Goal: Information Seeking & Learning: Learn about a topic

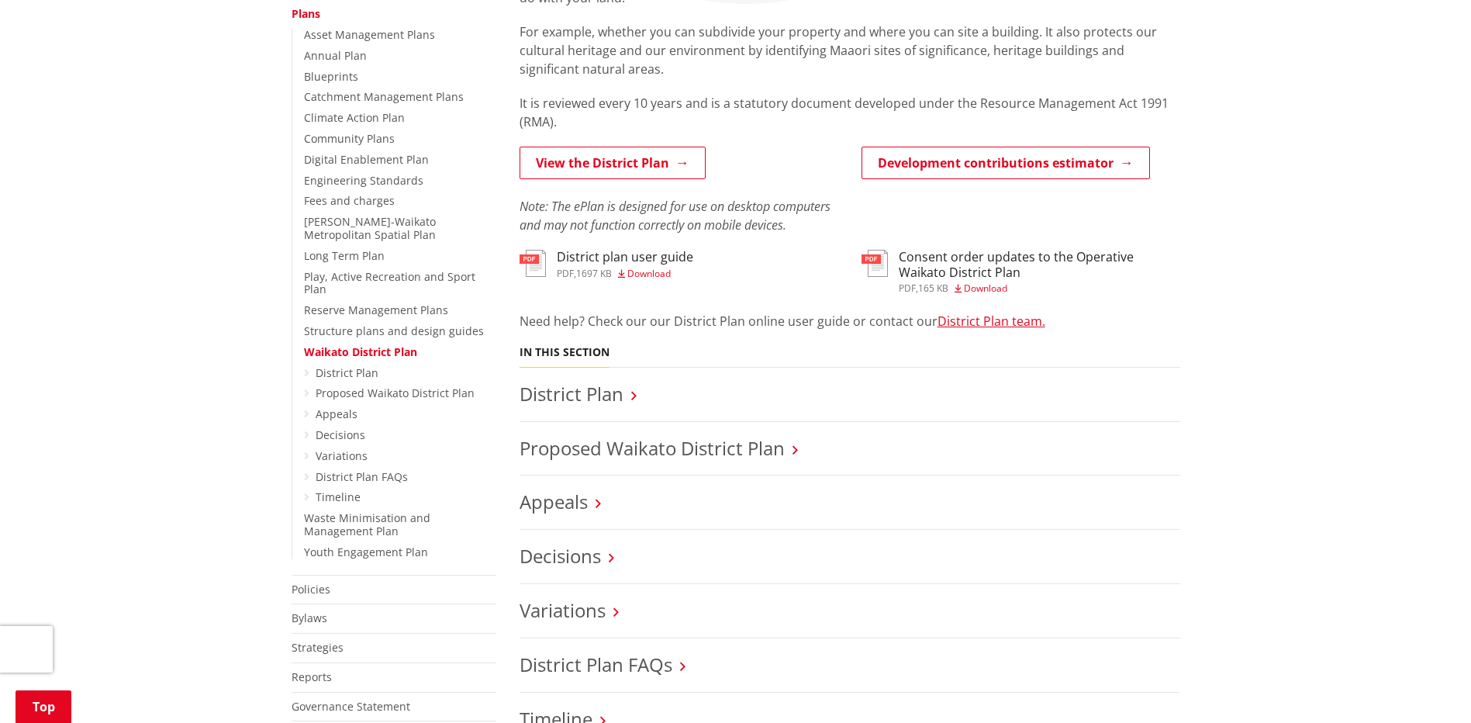
scroll to position [388, 0]
click at [609, 397] on link "District Plan" at bounding box center [572, 393] width 104 height 26
click at [650, 451] on link "Proposed Waikato District Plan" at bounding box center [652, 447] width 265 height 26
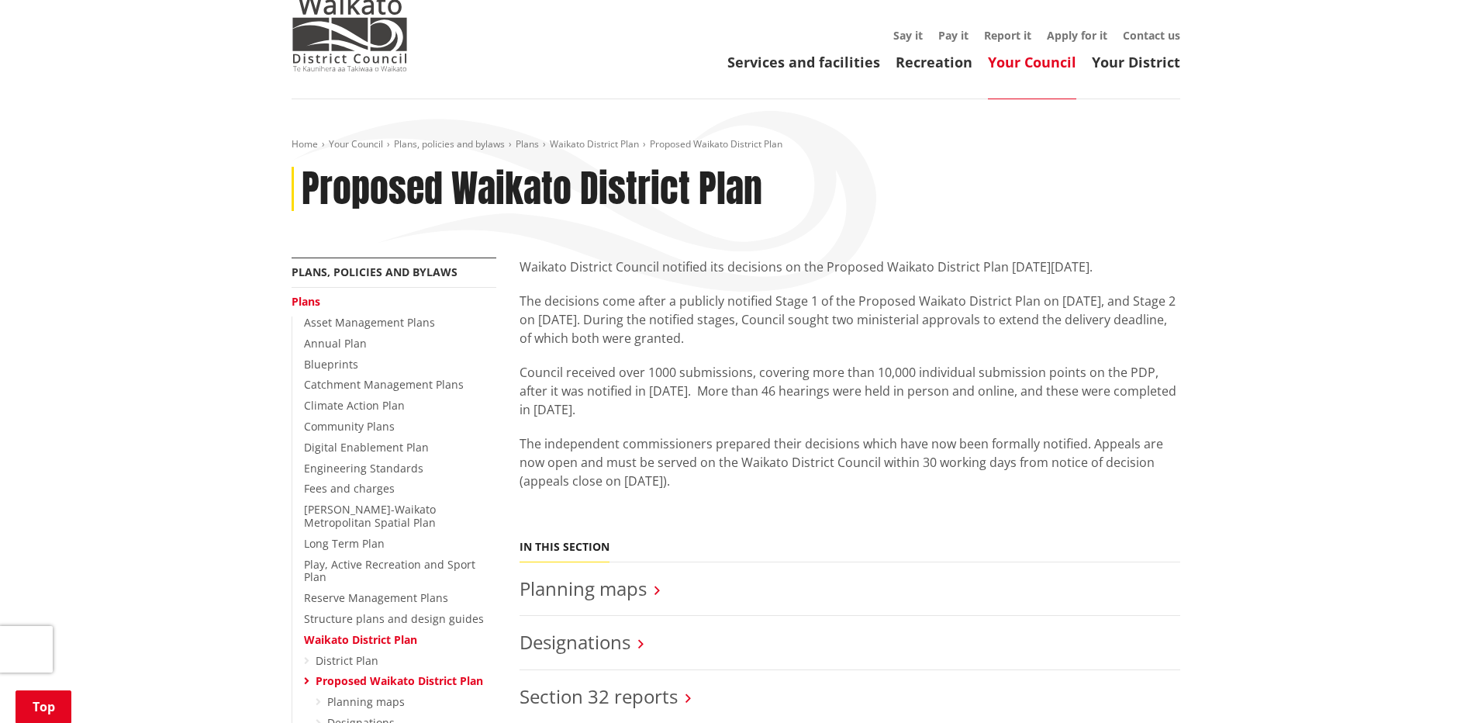
scroll to position [78, 0]
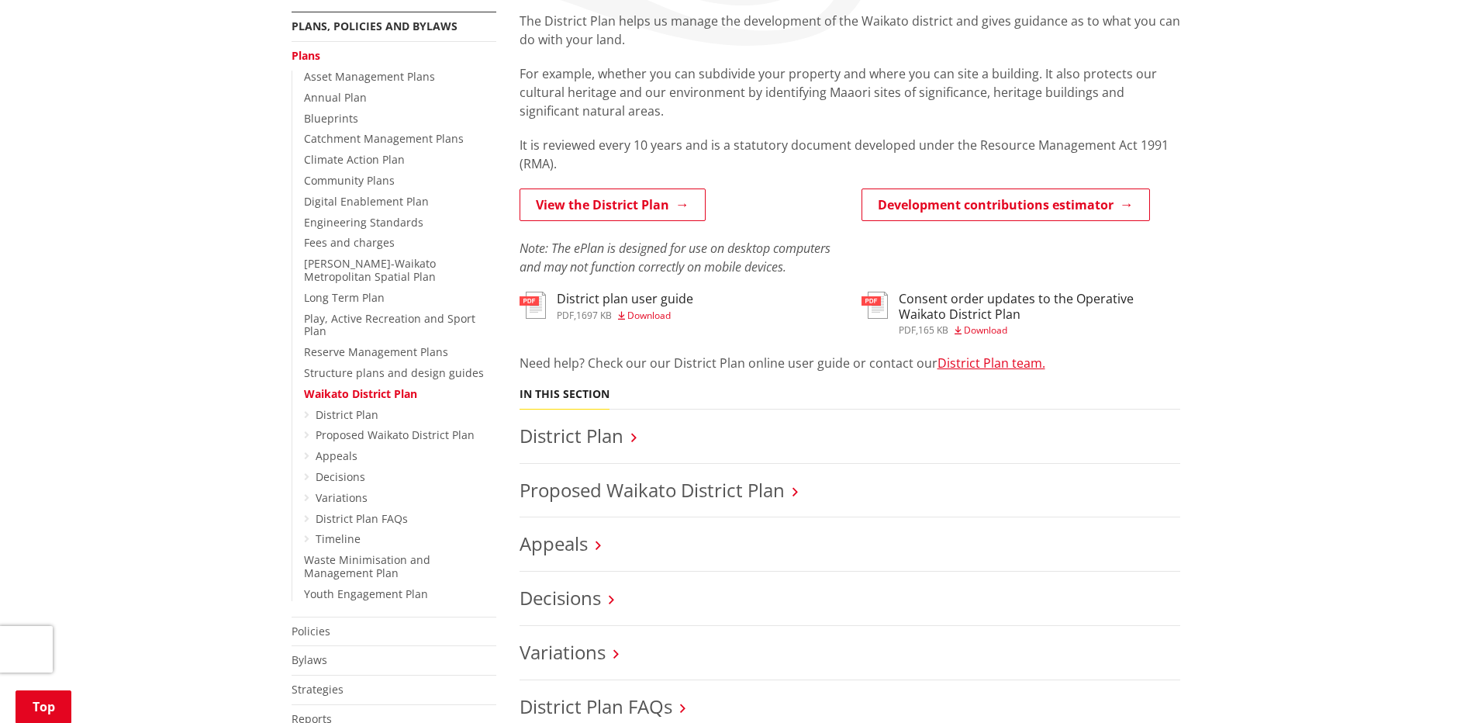
scroll to position [310, 0]
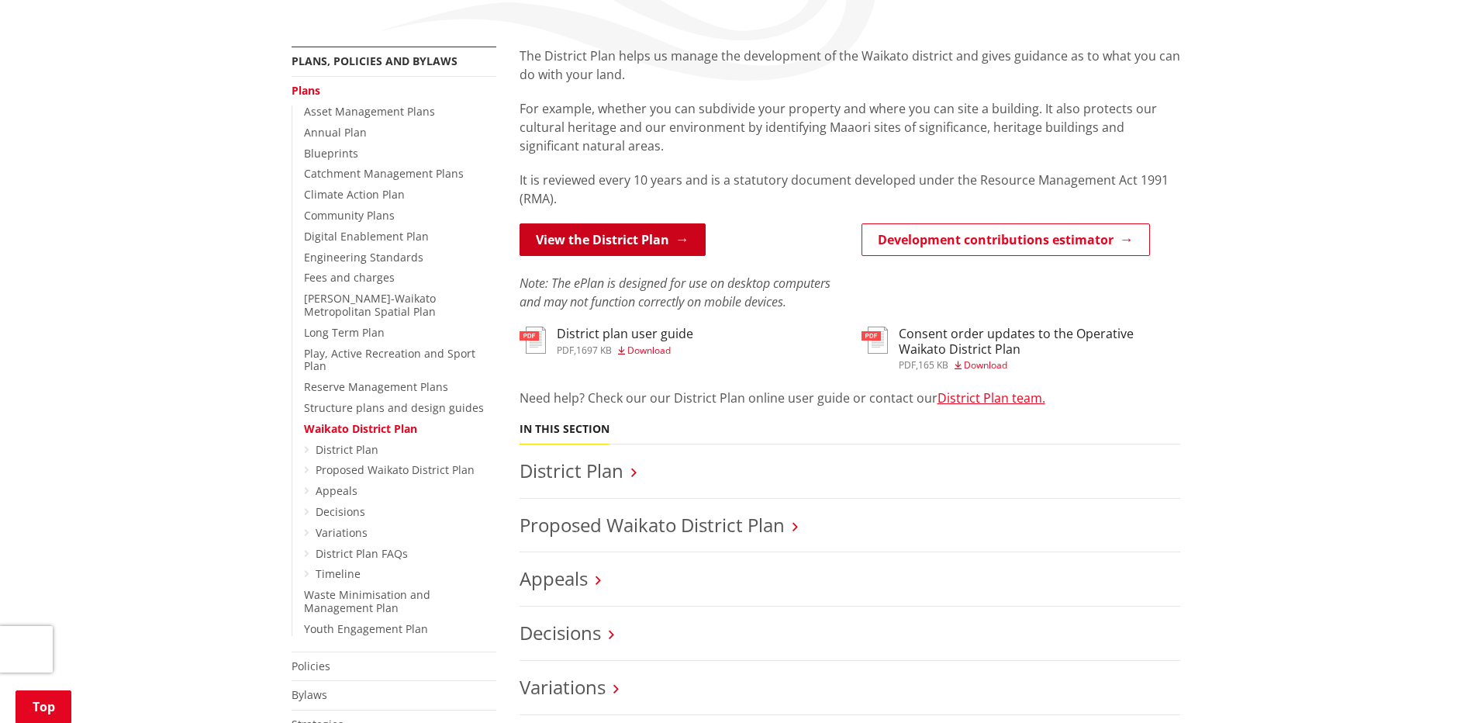
click at [636, 237] on link "View the District Plan" at bounding box center [613, 239] width 186 height 33
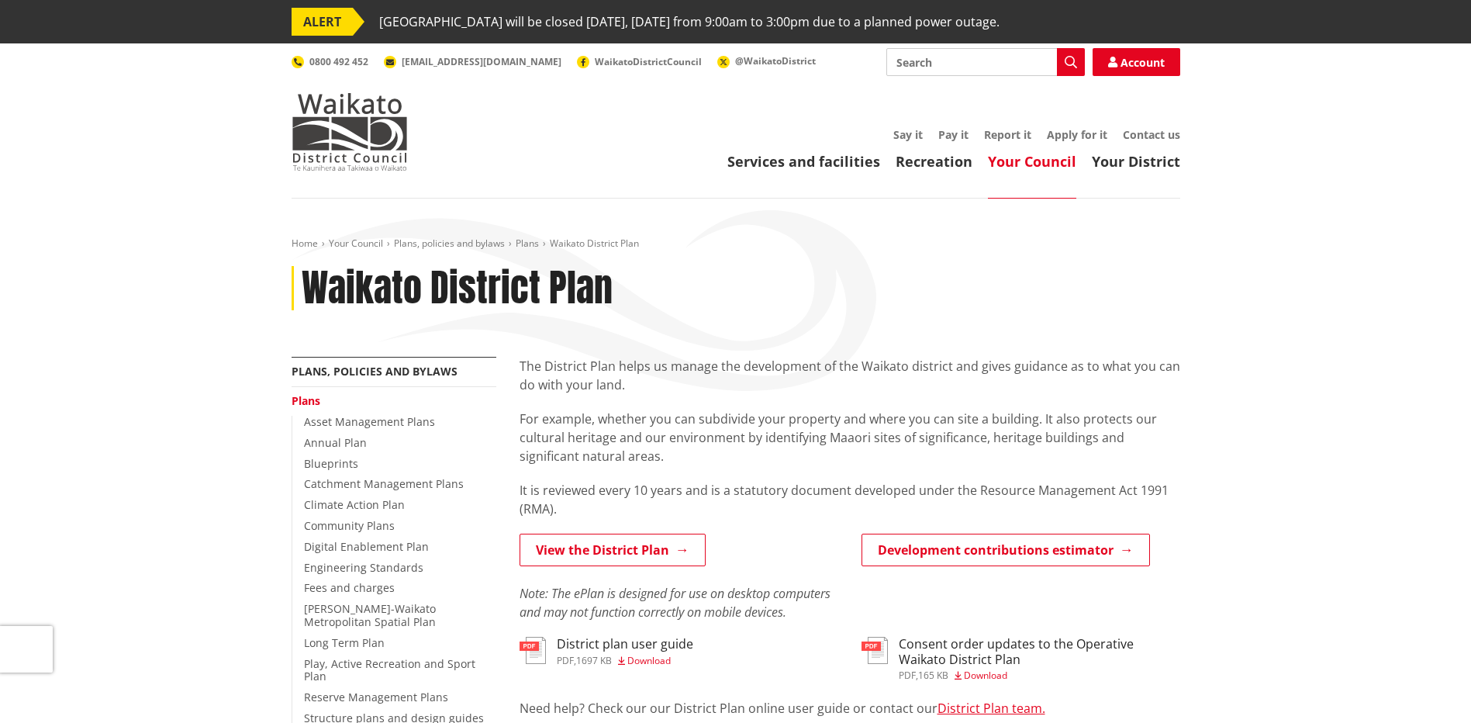
scroll to position [310, 0]
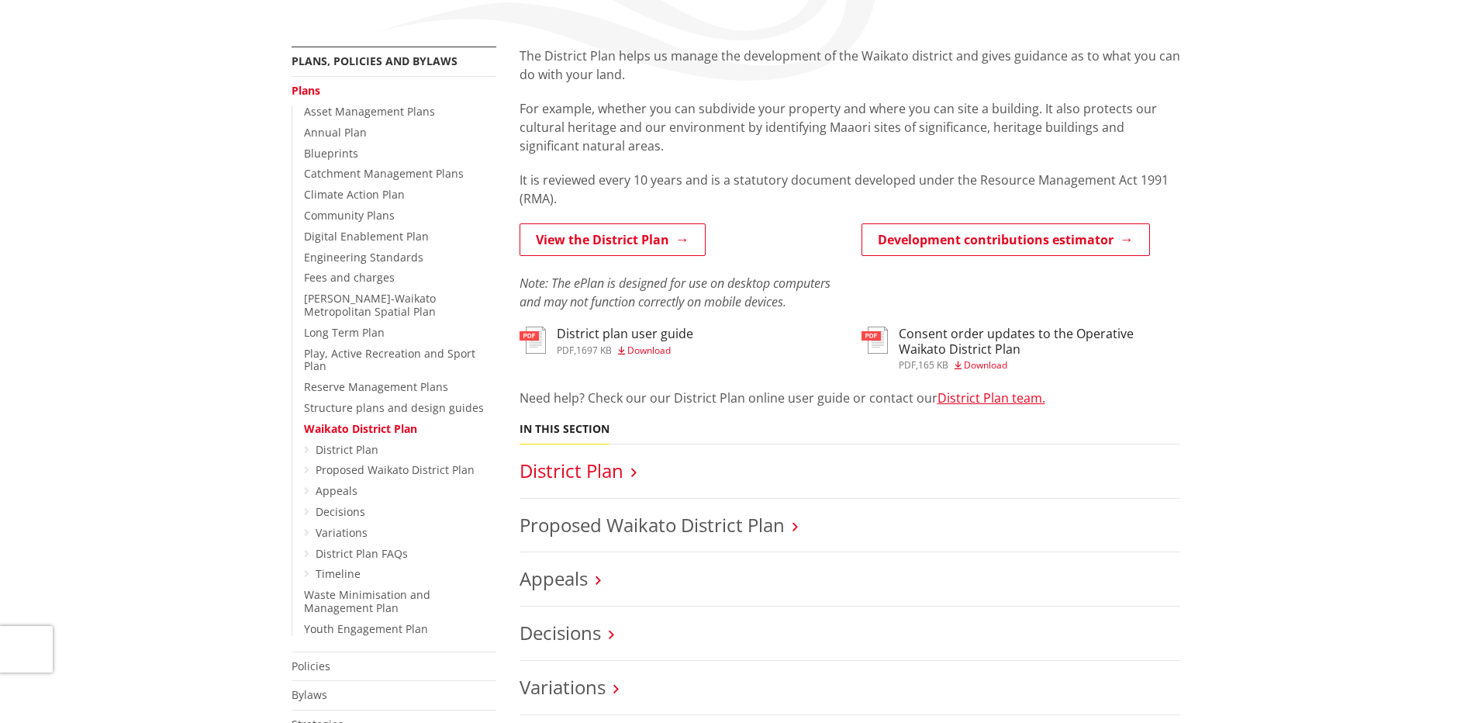
click at [588, 471] on link "District Plan" at bounding box center [572, 471] width 104 height 26
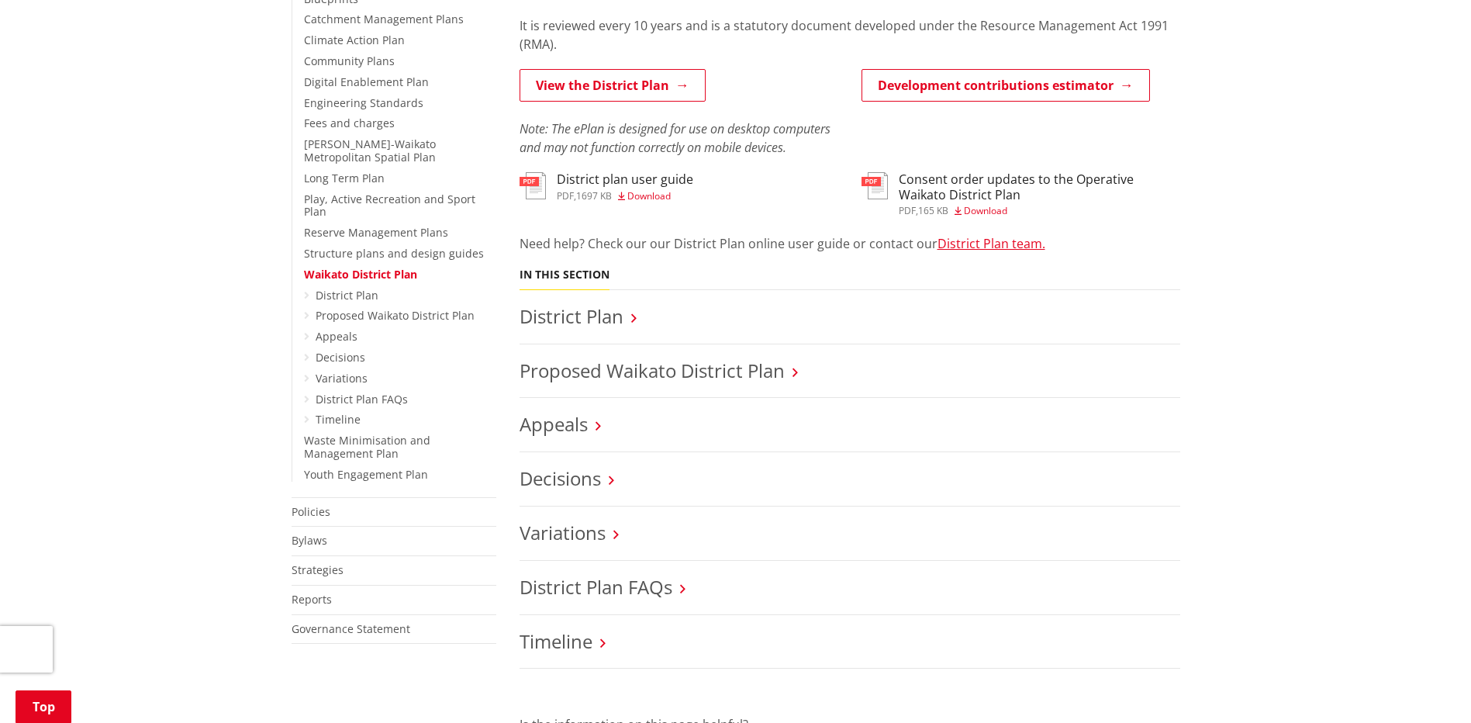
scroll to position [465, 0]
click at [741, 371] on link "Proposed Waikato District Plan" at bounding box center [652, 370] width 265 height 26
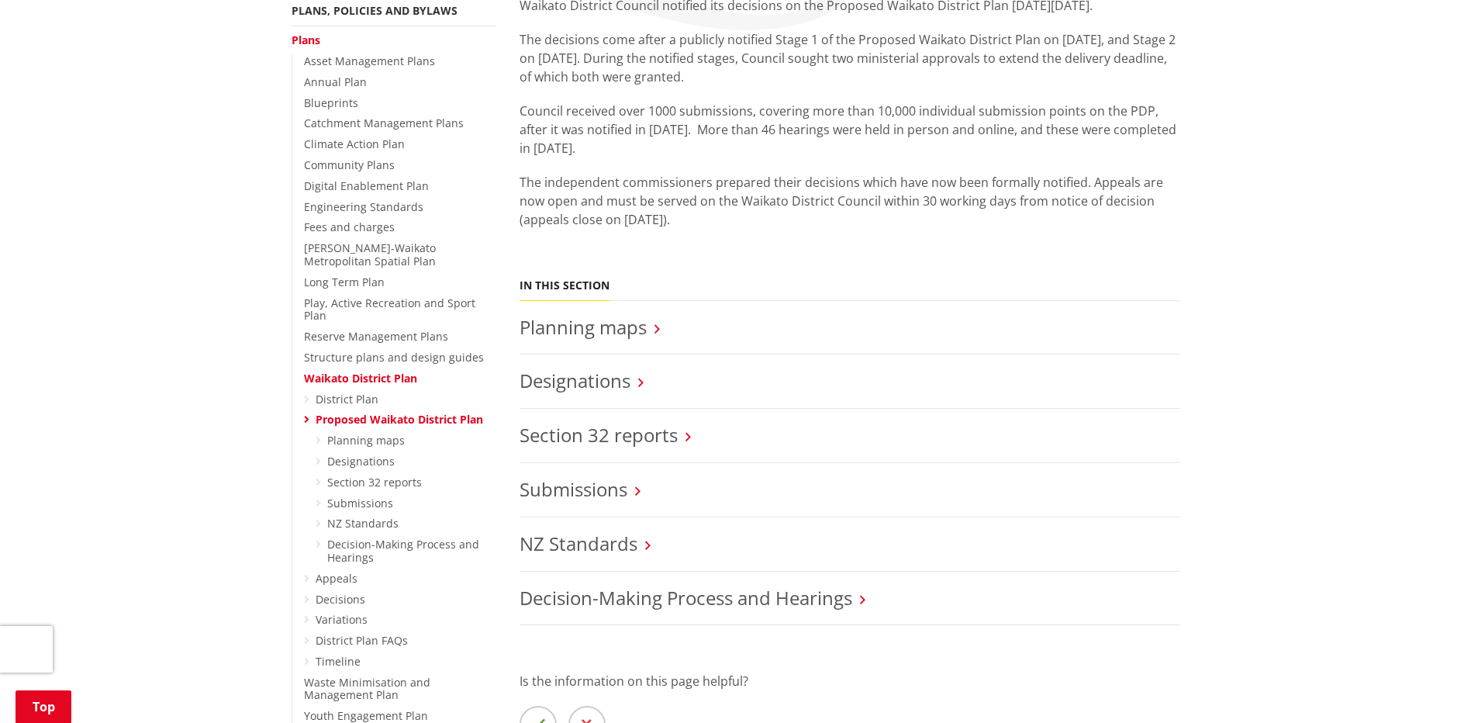
scroll to position [388, 0]
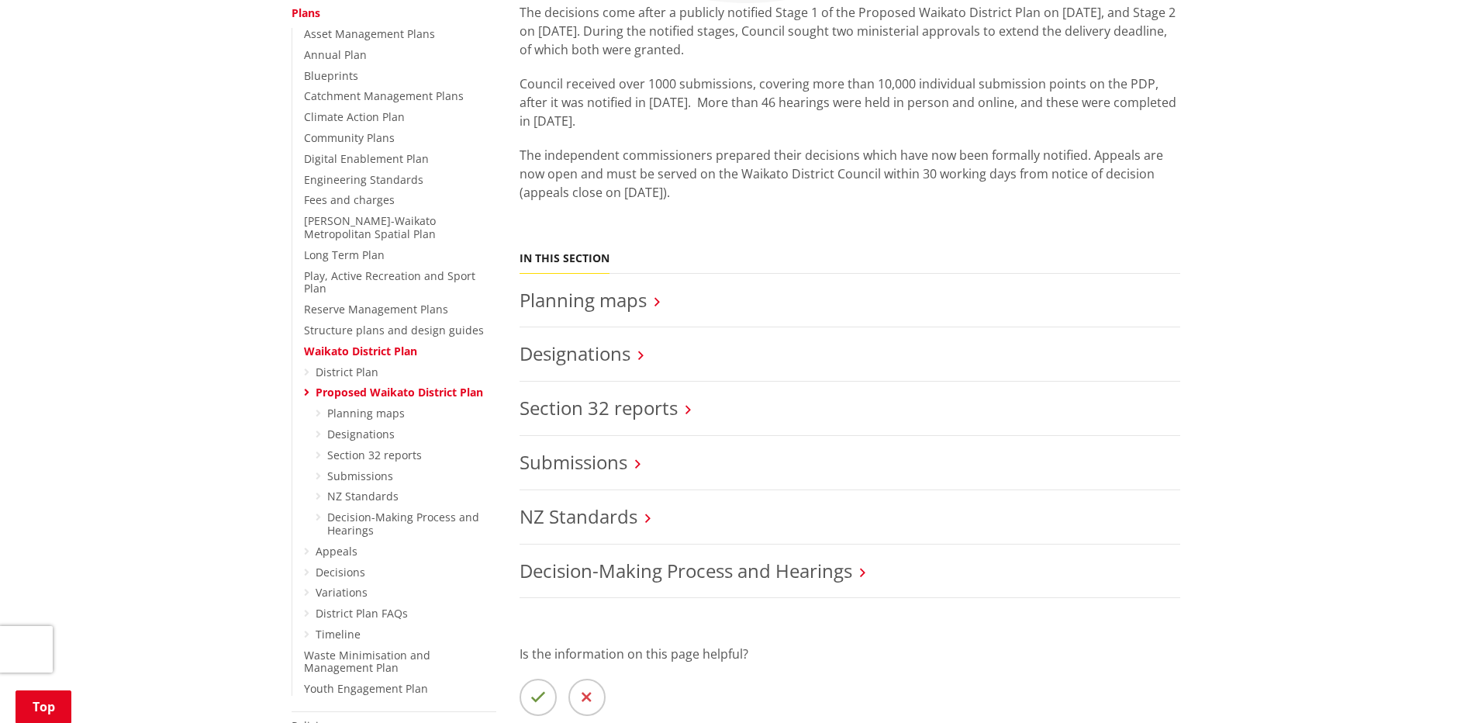
click at [329, 385] on link "Proposed Waikato District Plan" at bounding box center [399, 392] width 167 height 15
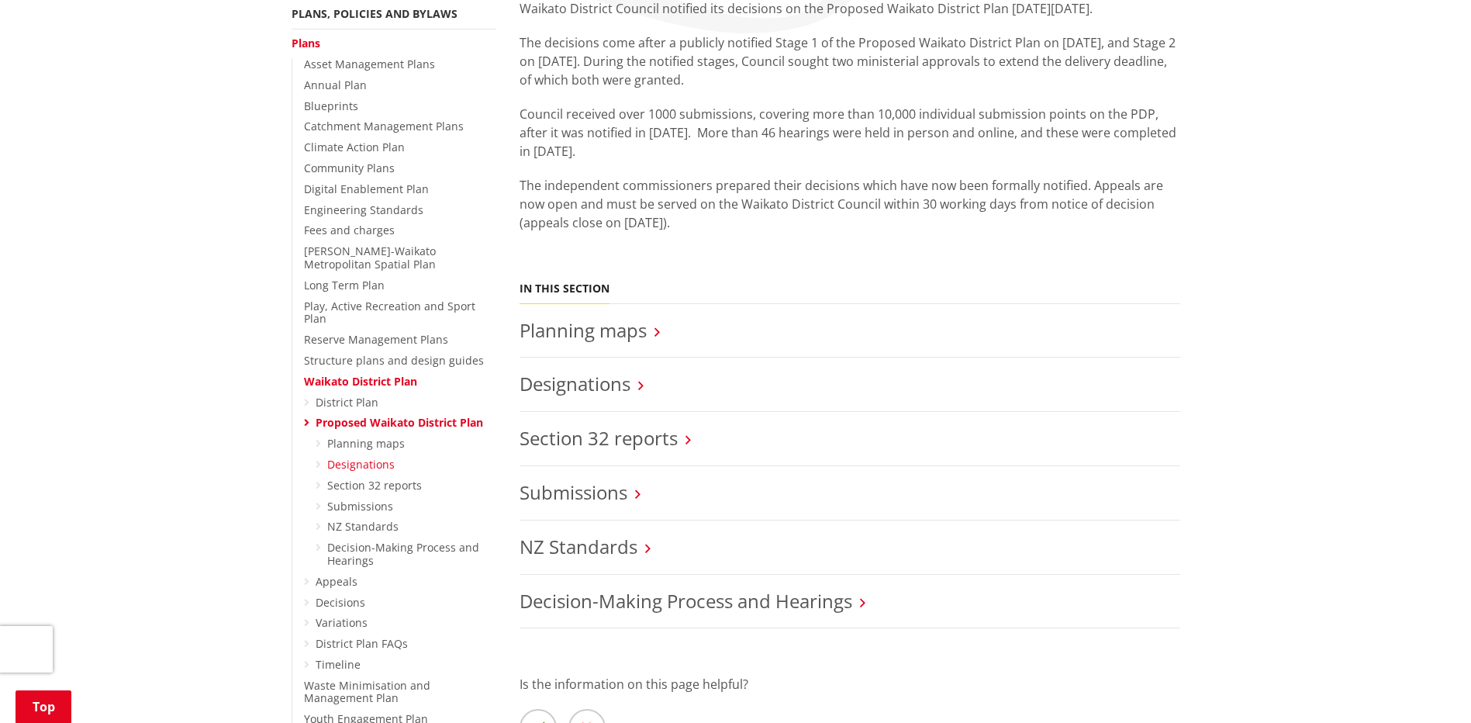
scroll to position [388, 0]
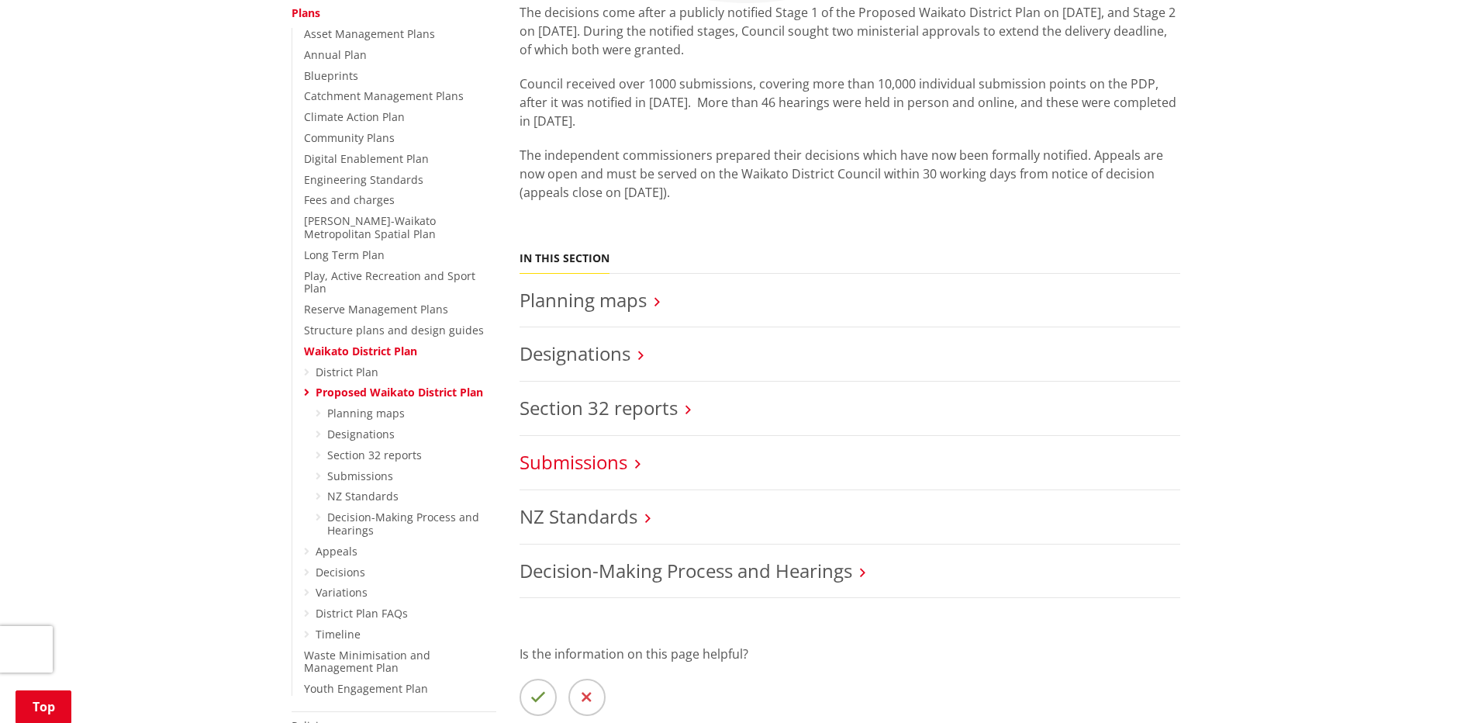
click at [616, 458] on link "Submissions" at bounding box center [574, 462] width 108 height 26
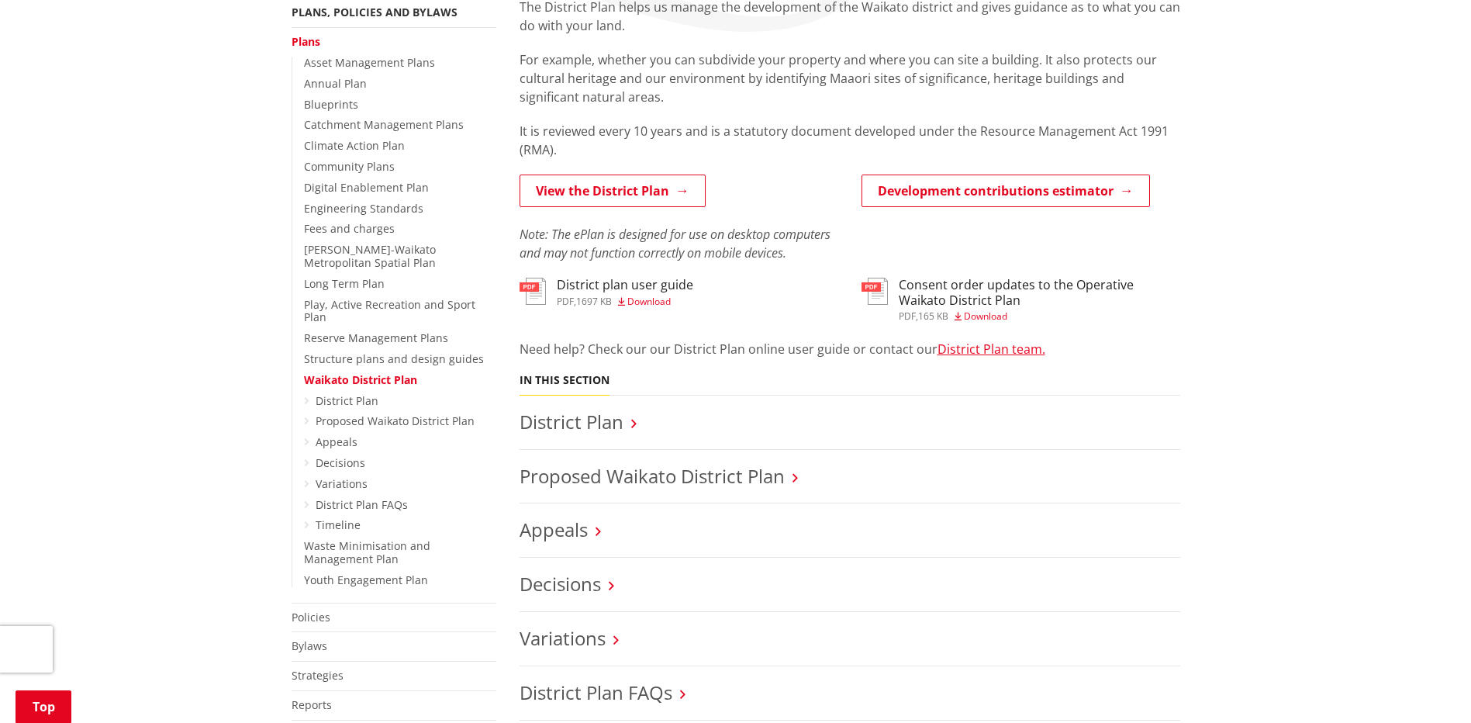
scroll to position [388, 0]
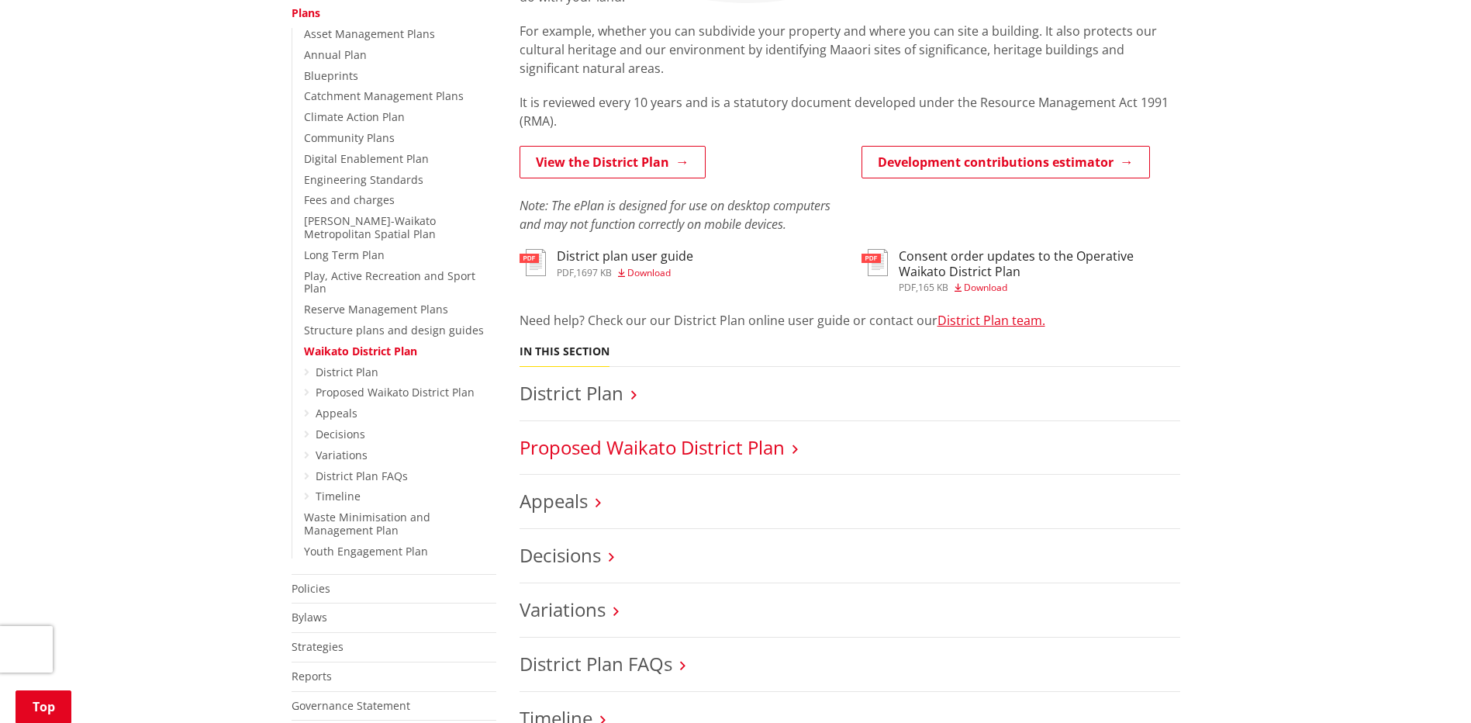
click at [696, 445] on link "Proposed Waikato District Plan" at bounding box center [652, 447] width 265 height 26
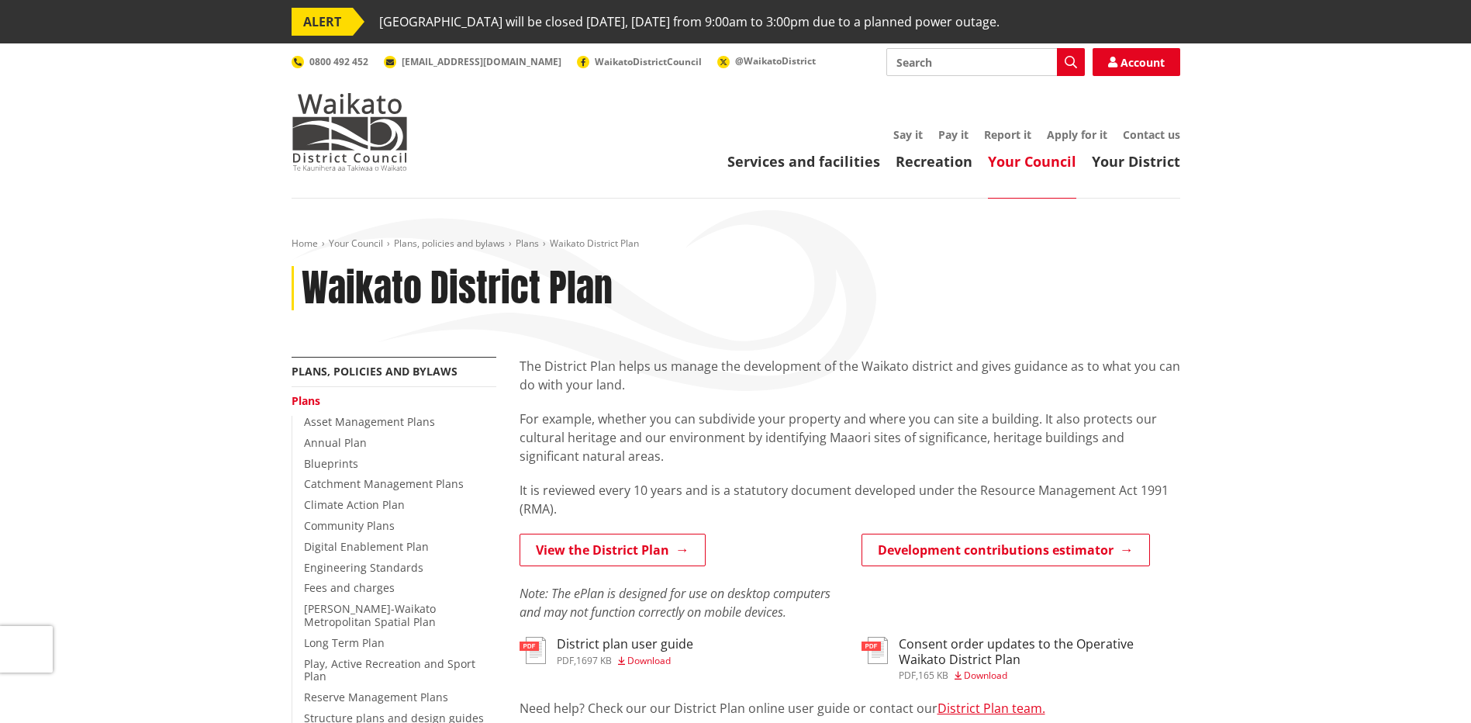
scroll to position [388, 0]
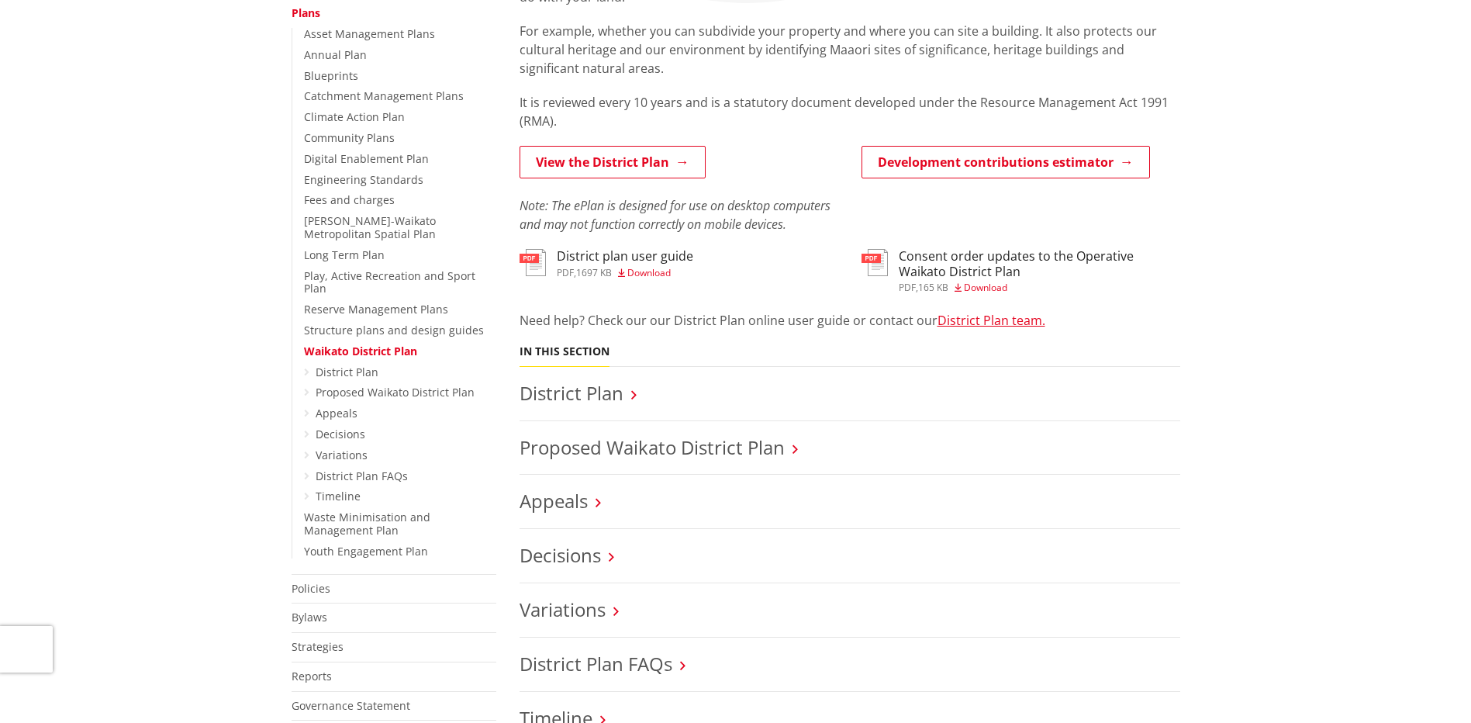
click at [623, 264] on div "District plan user guide pdf , 1697 KB Download" at bounding box center [625, 263] width 136 height 28
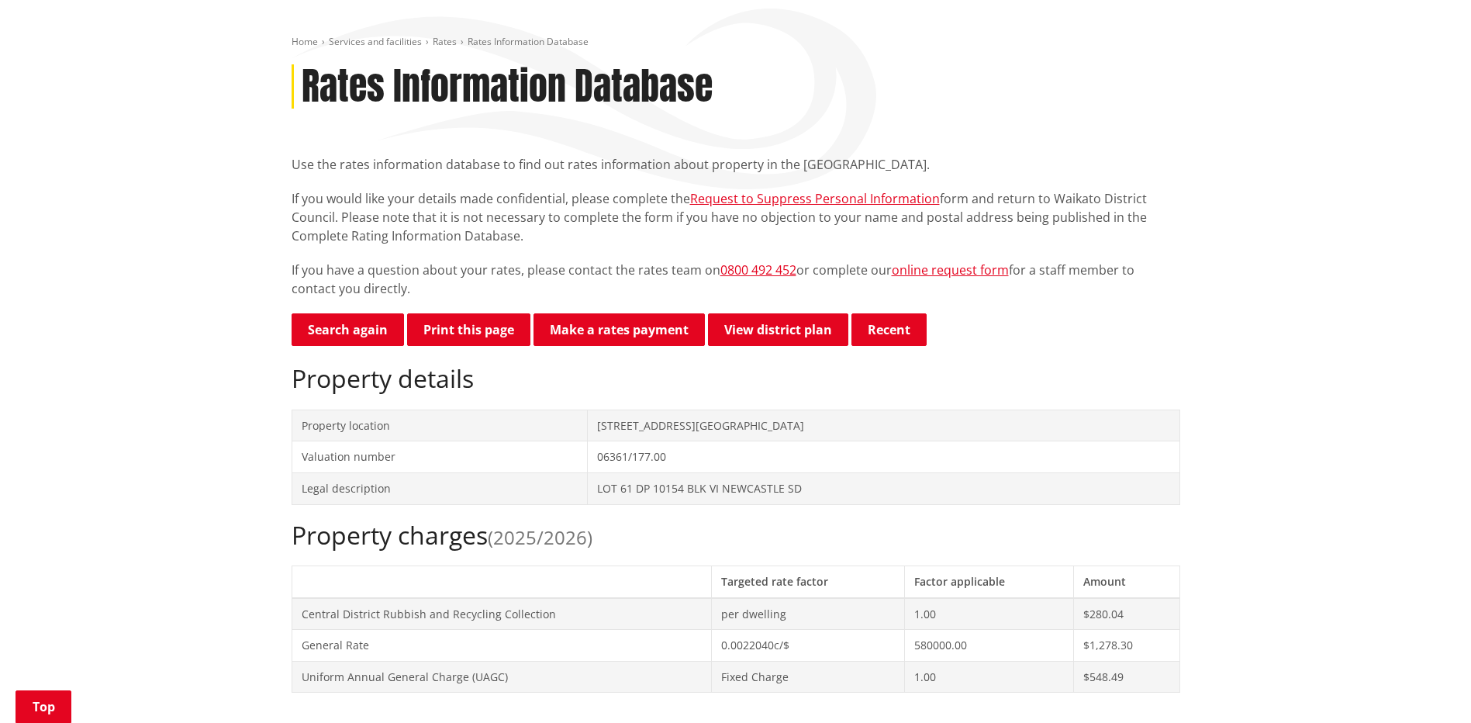
scroll to position [155, 0]
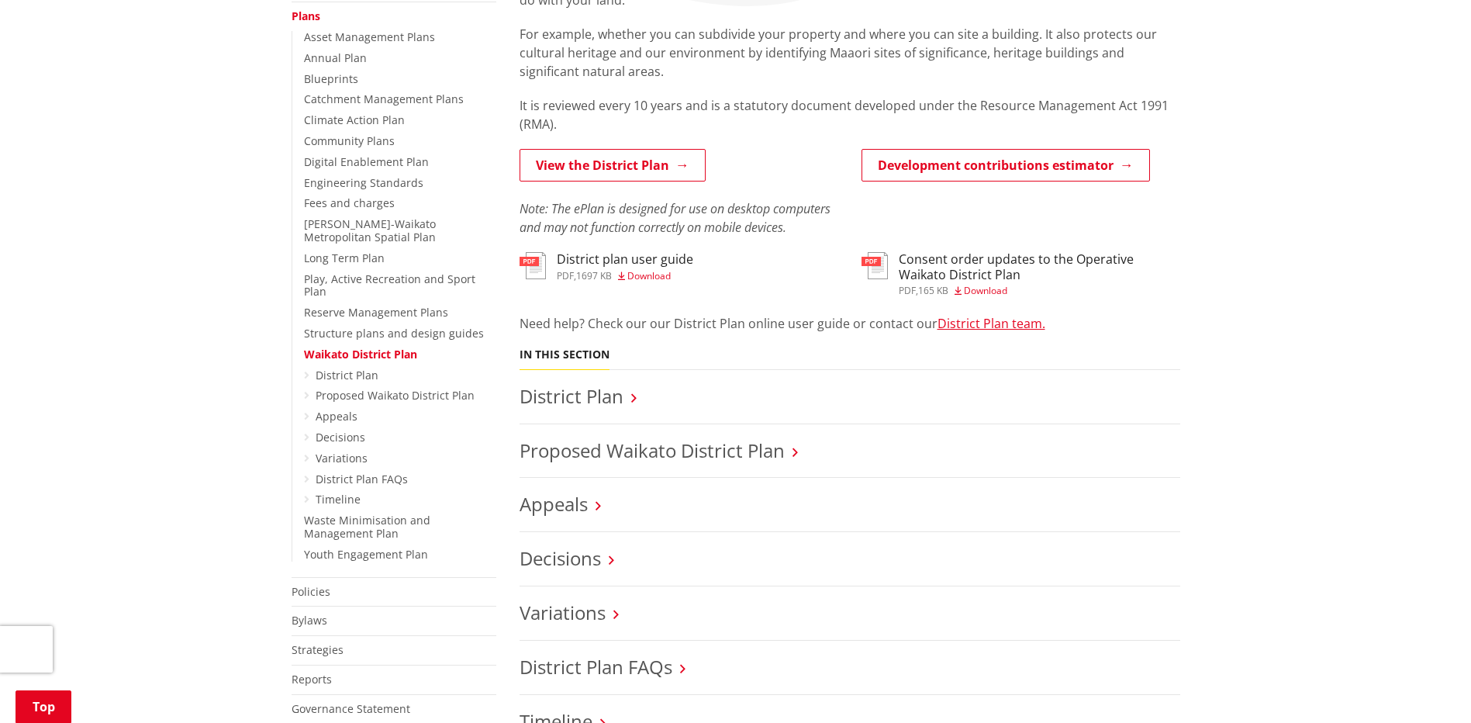
scroll to position [465, 0]
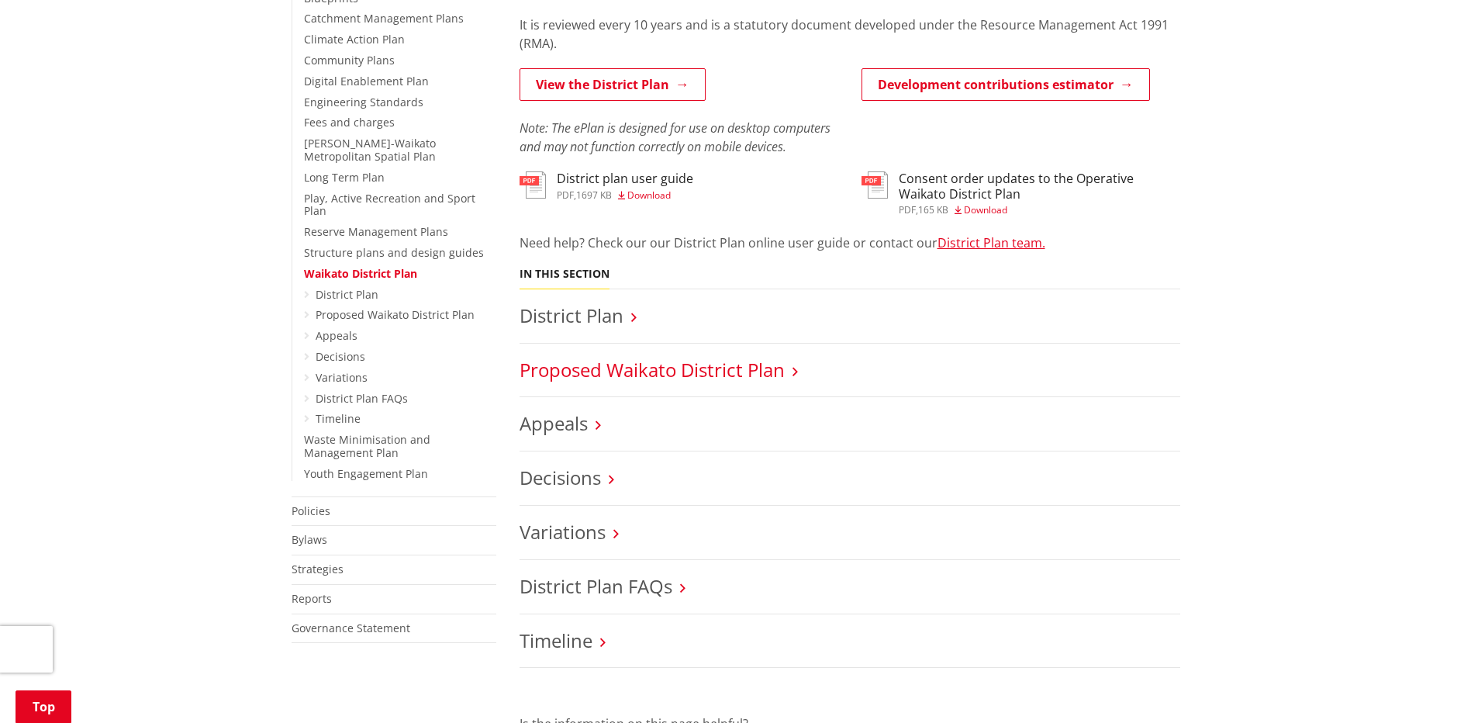
click at [683, 369] on link "Proposed Waikato District Plan" at bounding box center [652, 370] width 265 height 26
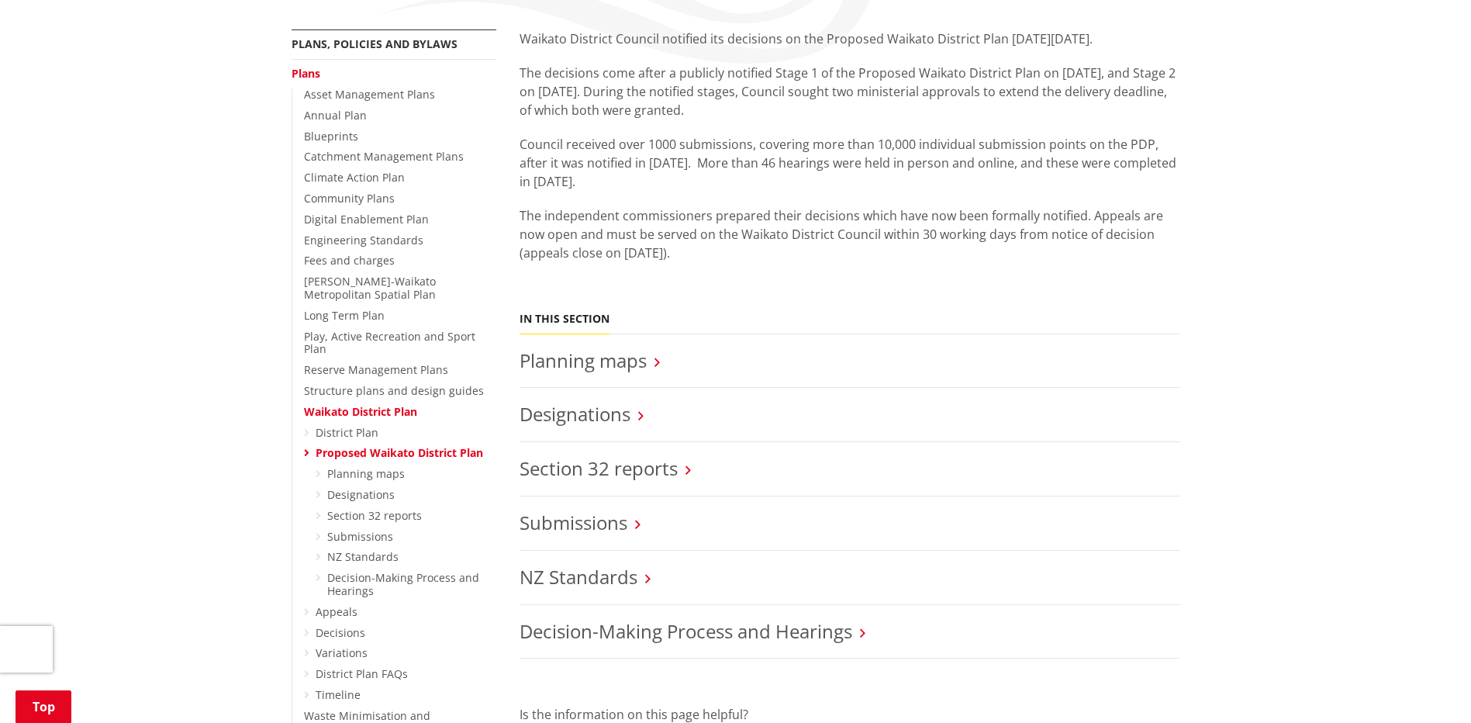
scroll to position [465, 0]
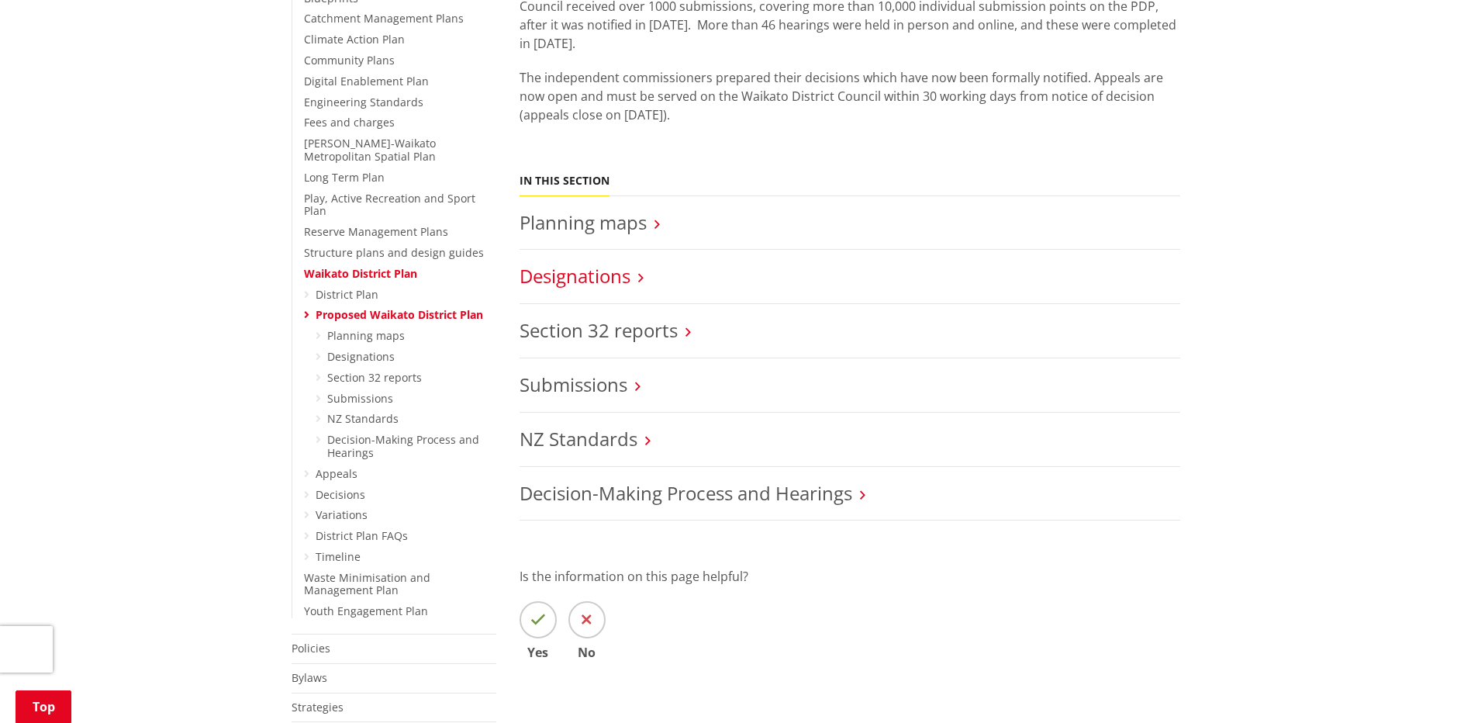
click at [613, 278] on link "Designations" at bounding box center [575, 276] width 111 height 26
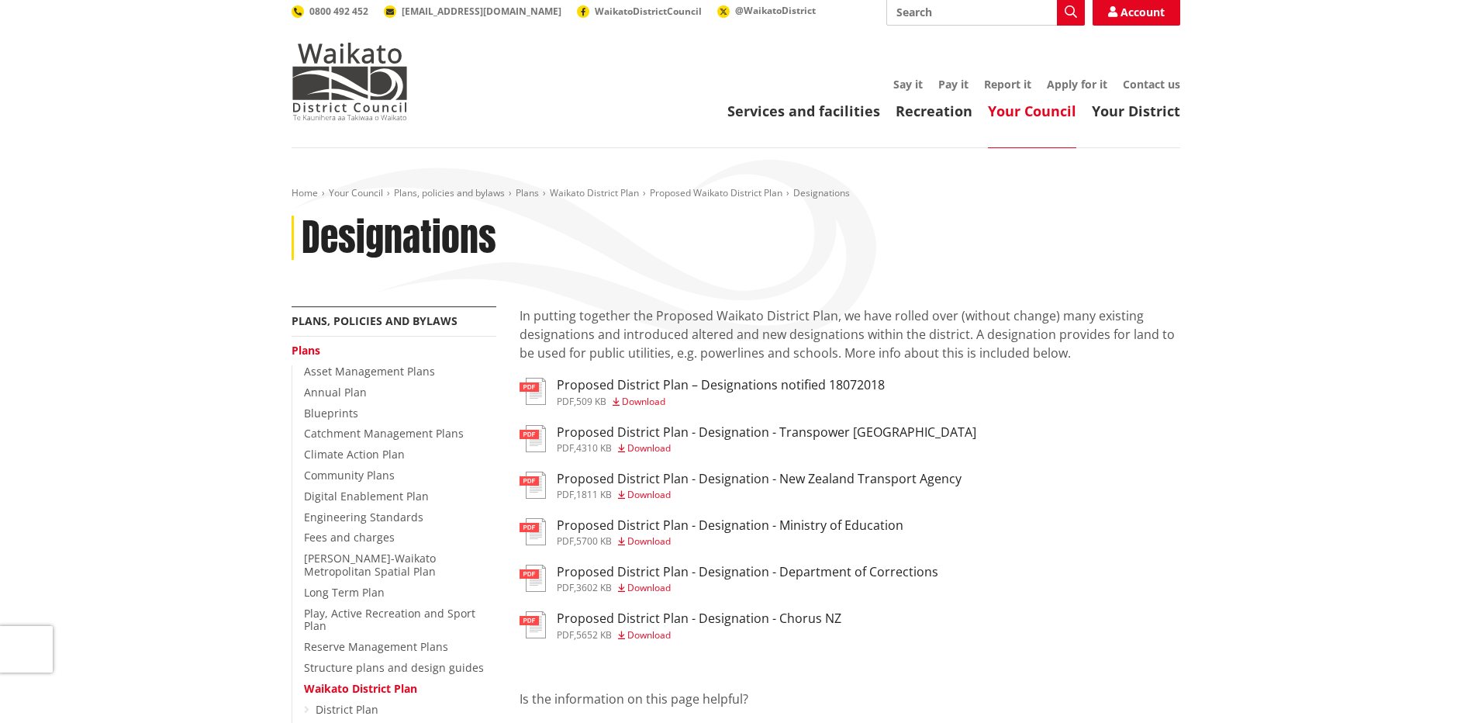
scroll to position [78, 0]
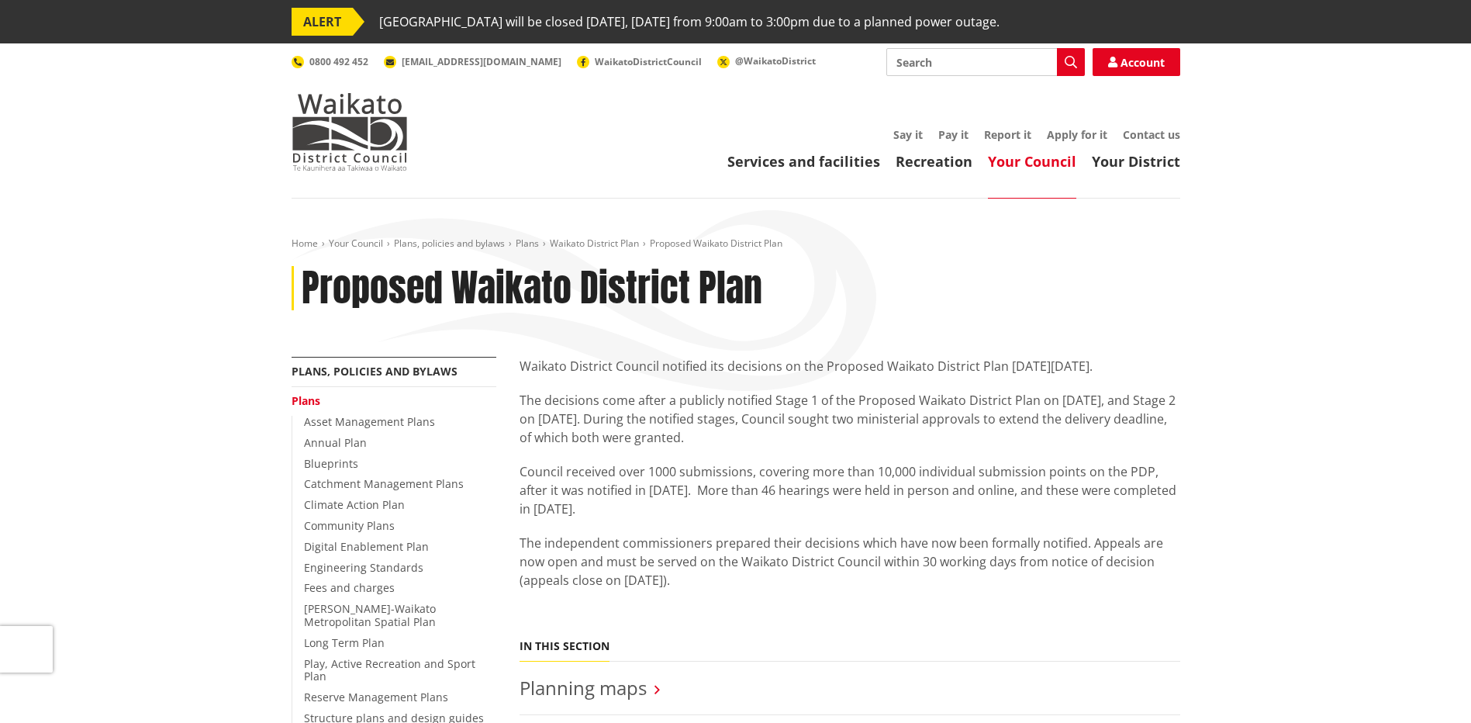
scroll to position [465, 0]
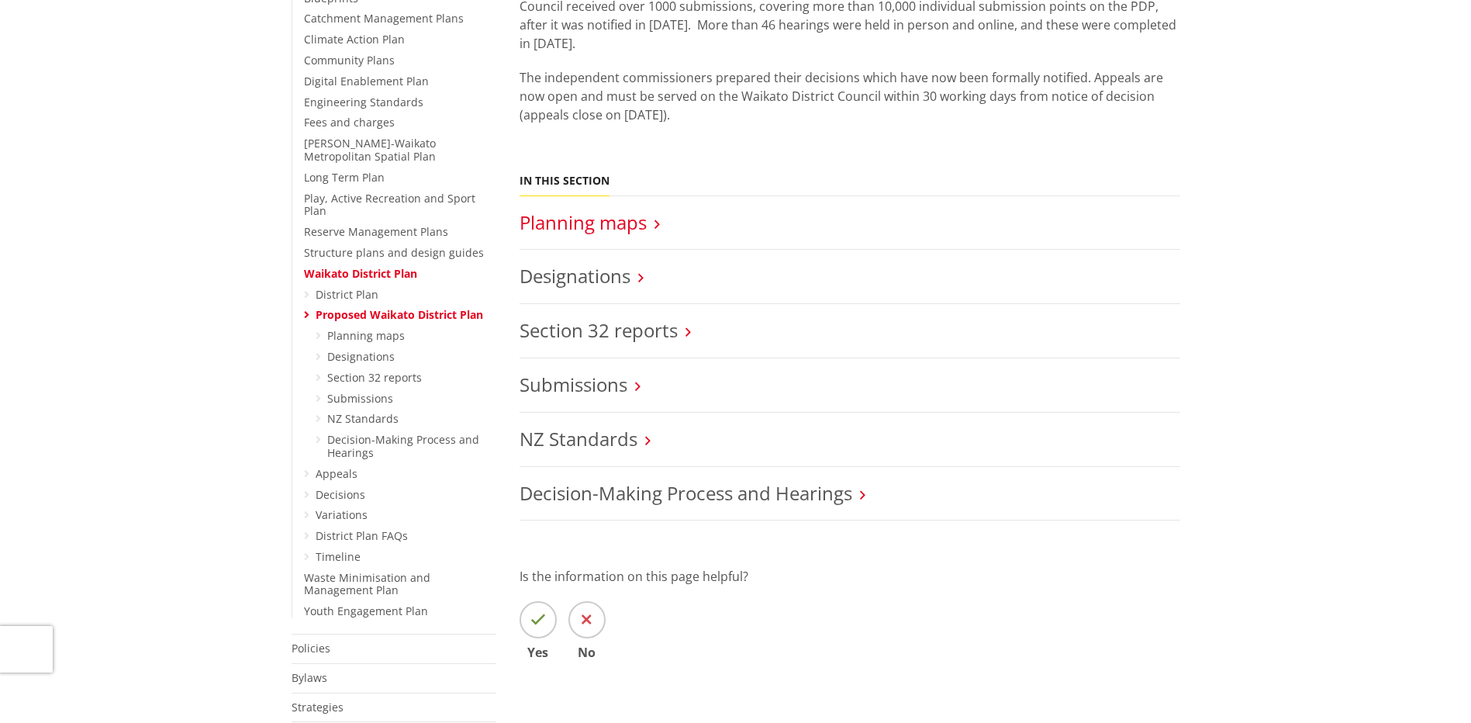
click at [625, 227] on link "Planning maps" at bounding box center [583, 222] width 127 height 26
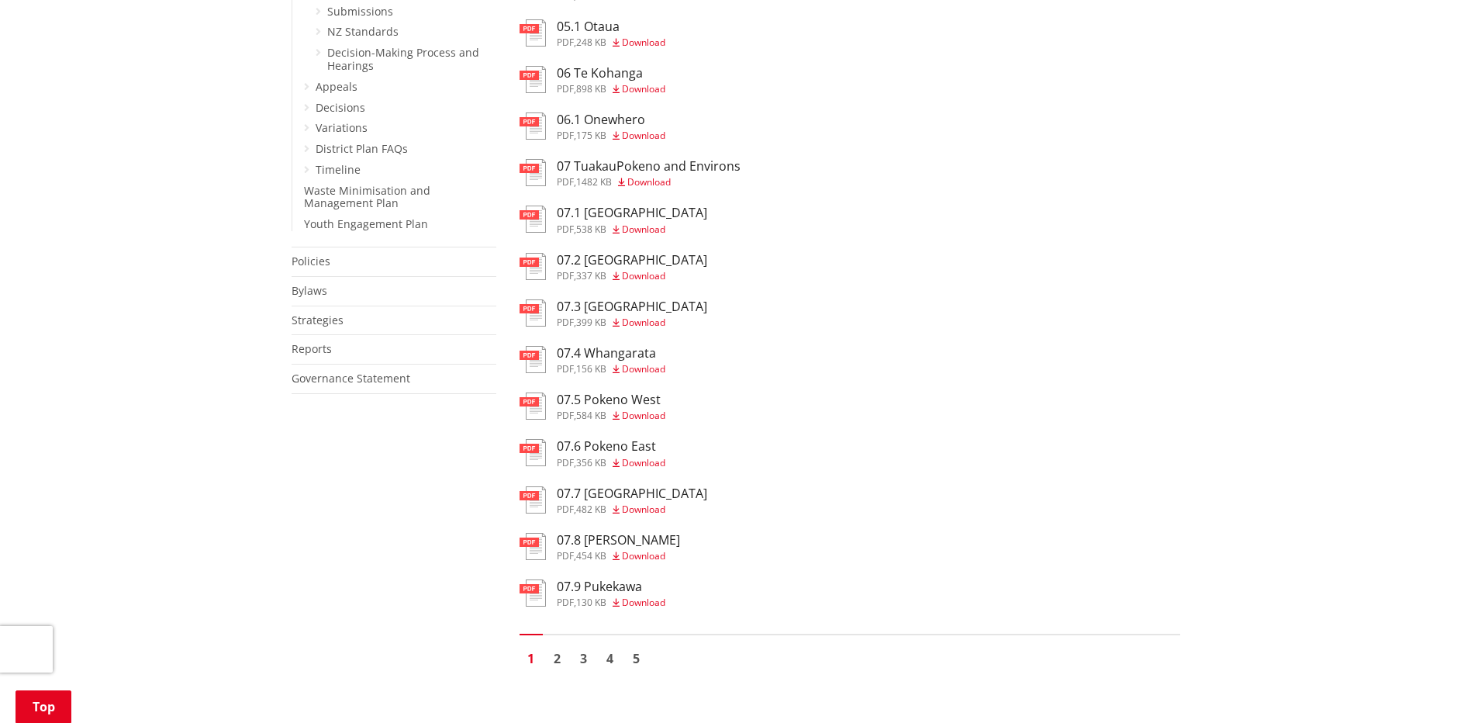
scroll to position [853, 0]
click at [637, 653] on link "5" at bounding box center [636, 657] width 23 height 23
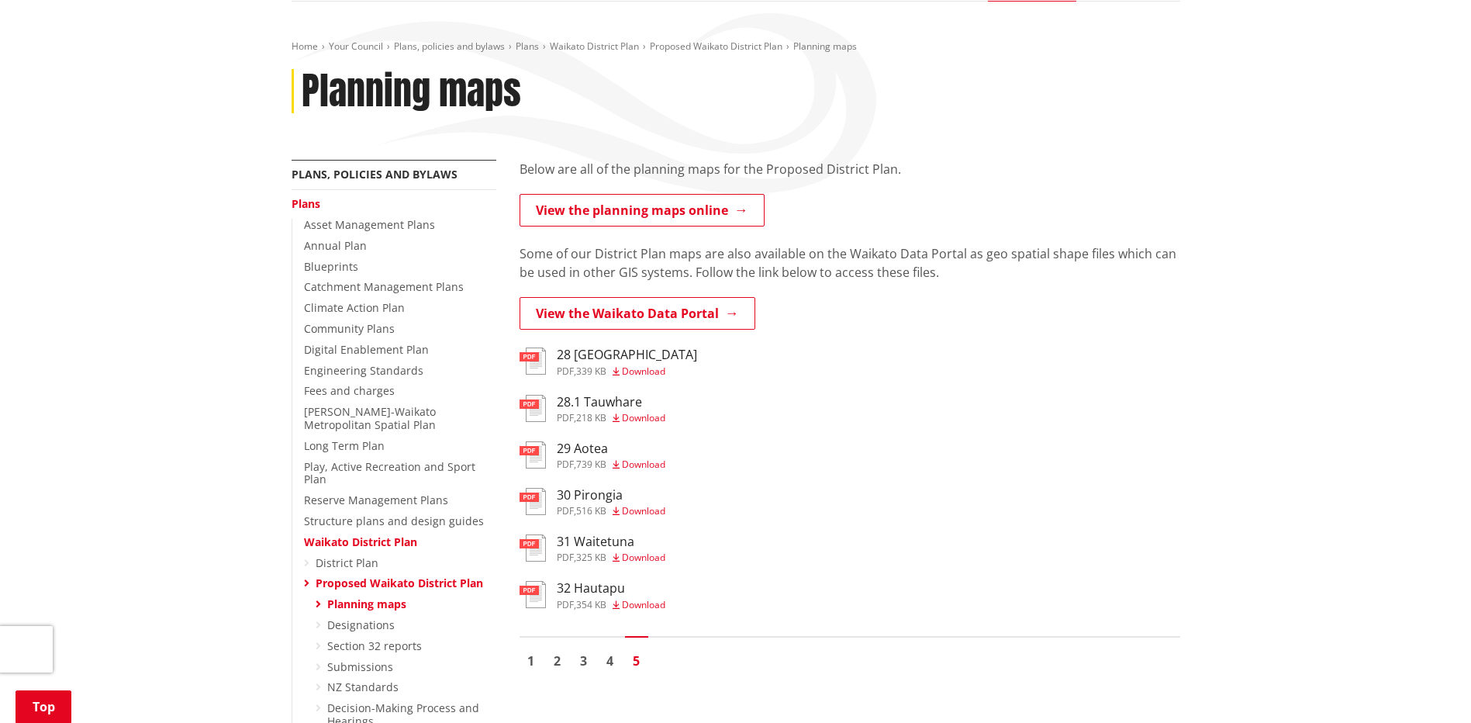
scroll to position [233, 0]
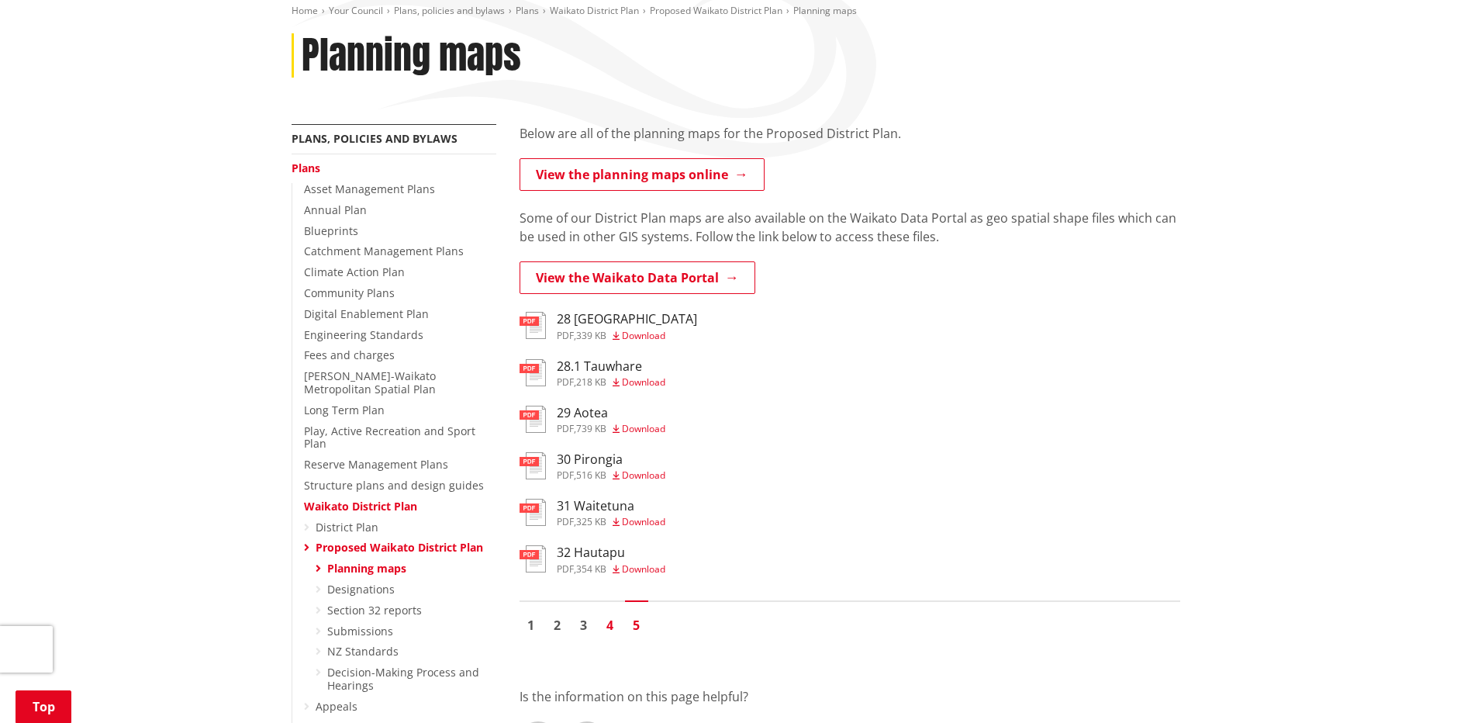
click at [613, 627] on link "4" at bounding box center [610, 624] width 23 height 23
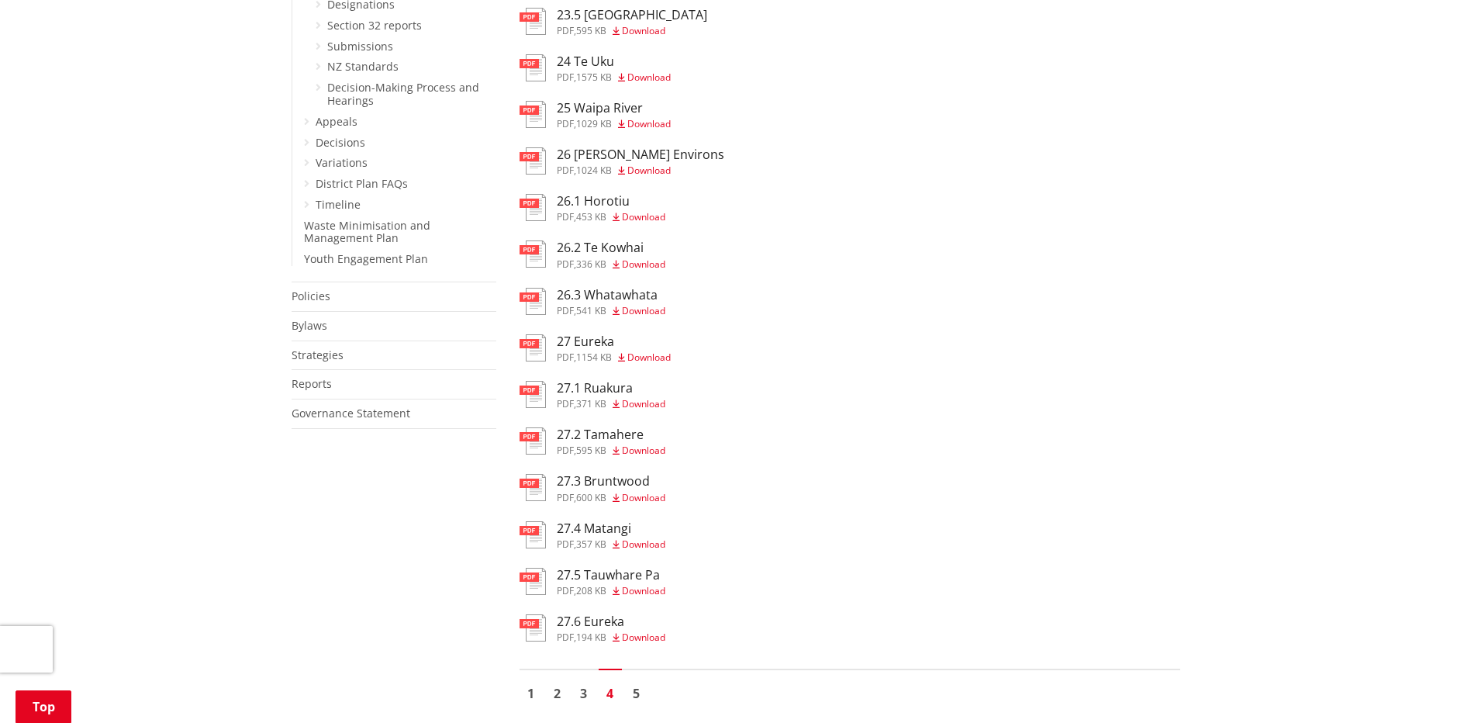
scroll to position [853, 0]
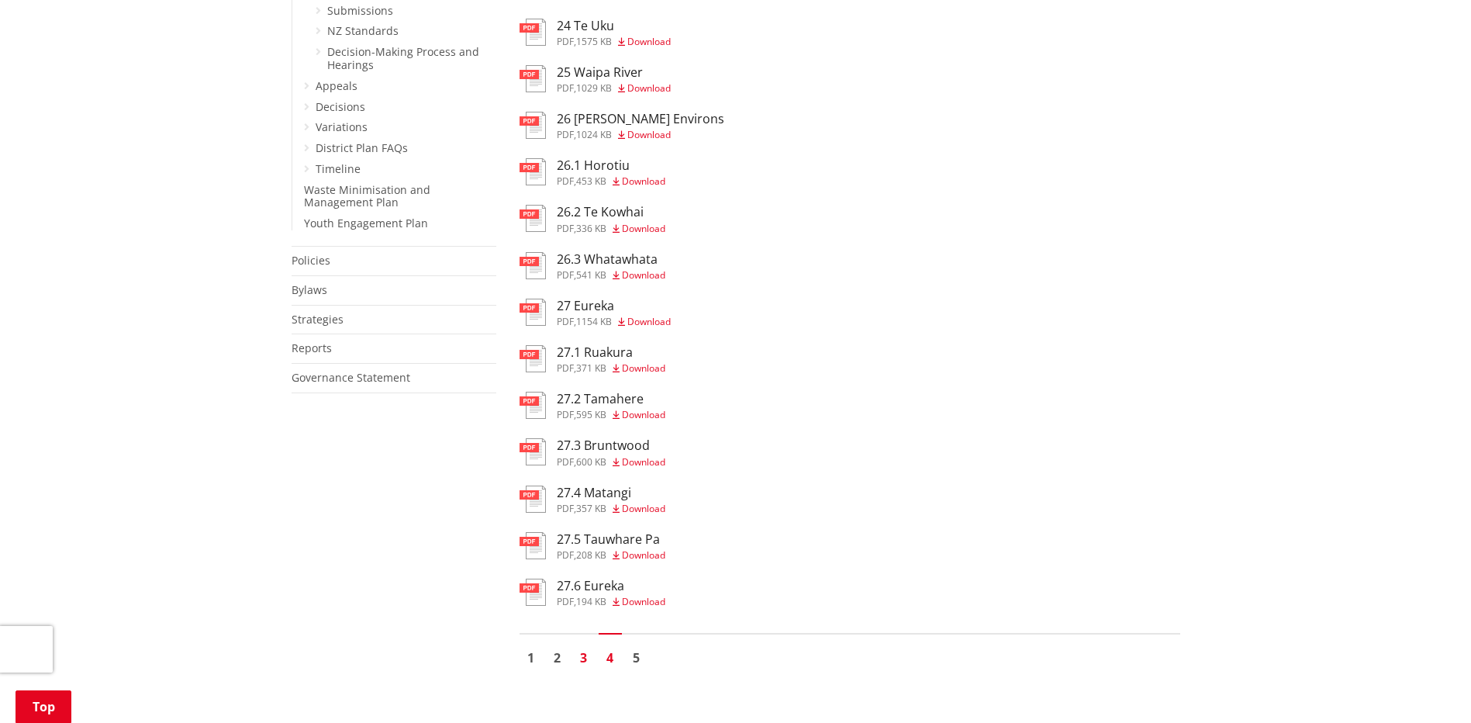
click at [584, 658] on link "3" at bounding box center [583, 657] width 23 height 23
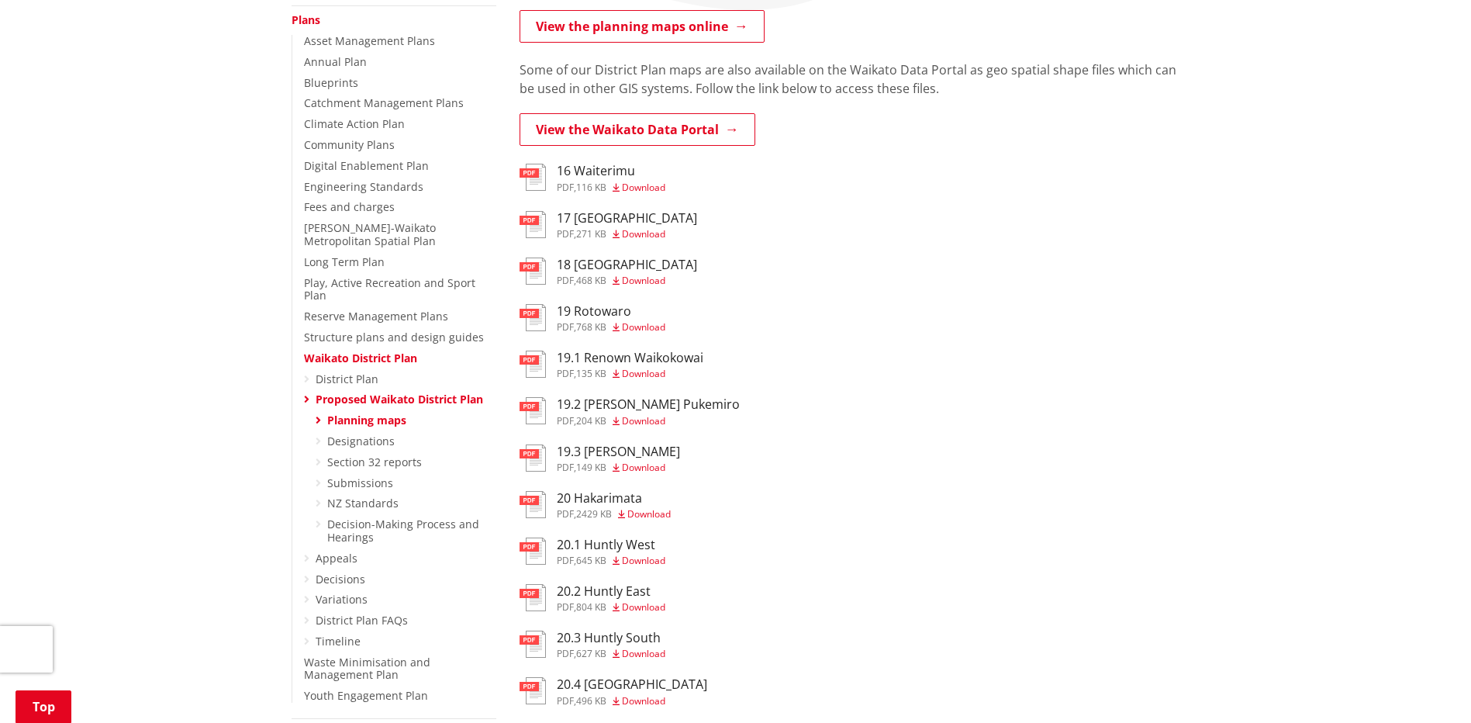
scroll to position [388, 0]
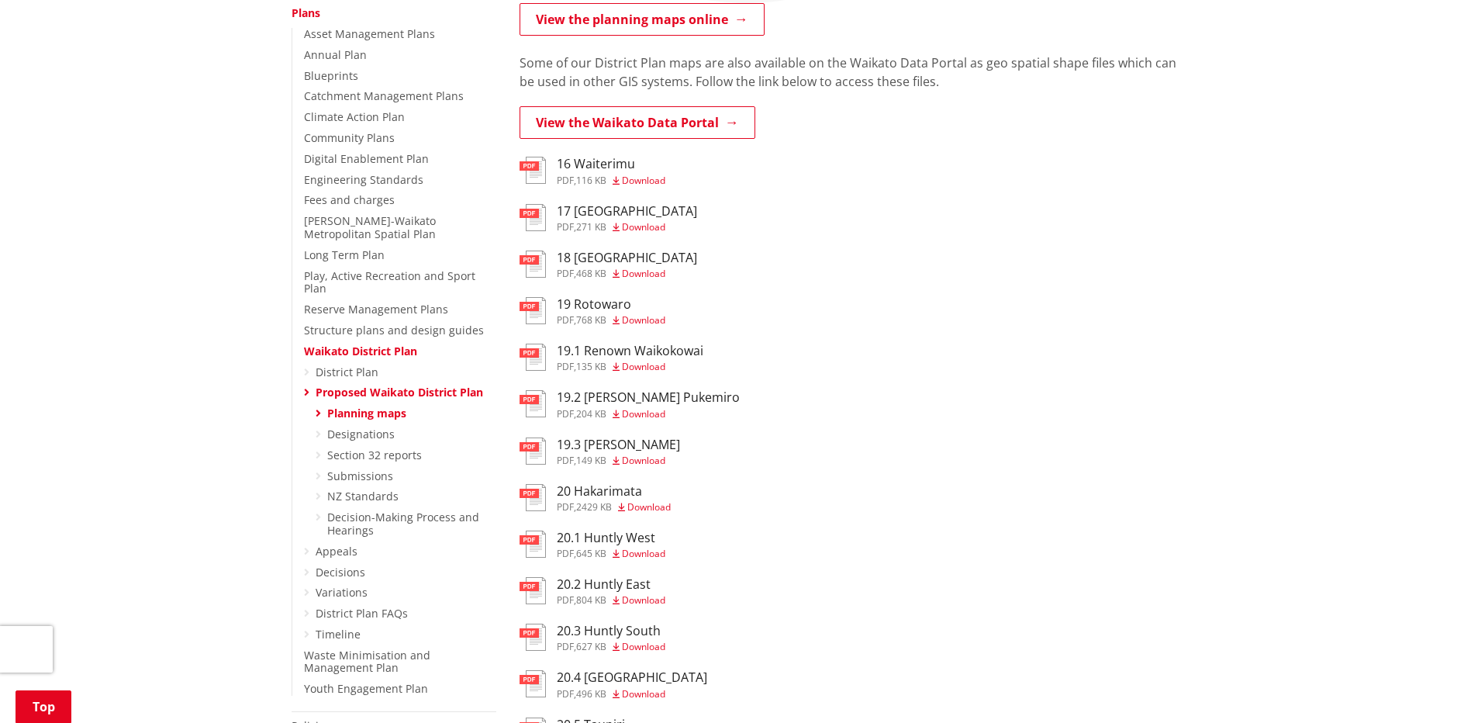
click at [628, 459] on span "Download" at bounding box center [643, 460] width 43 height 13
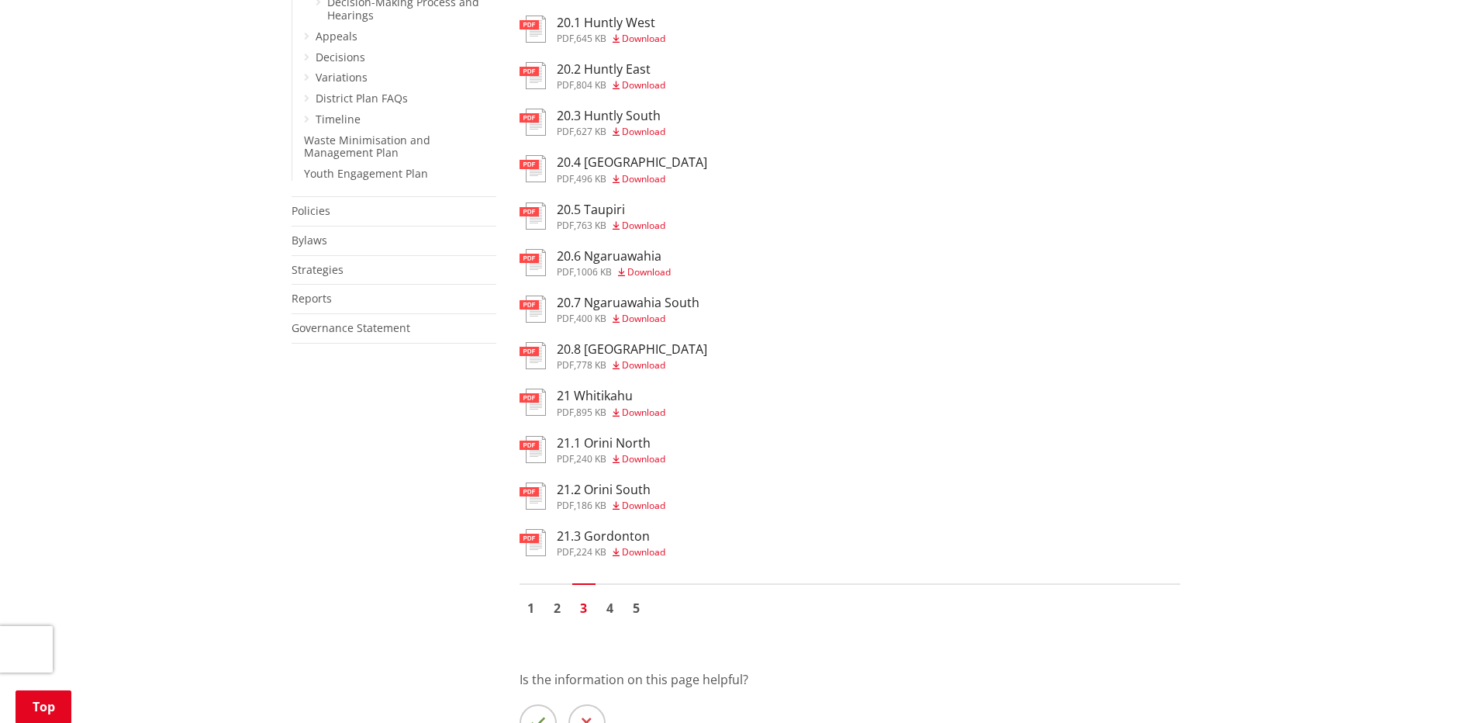
scroll to position [1008, 0]
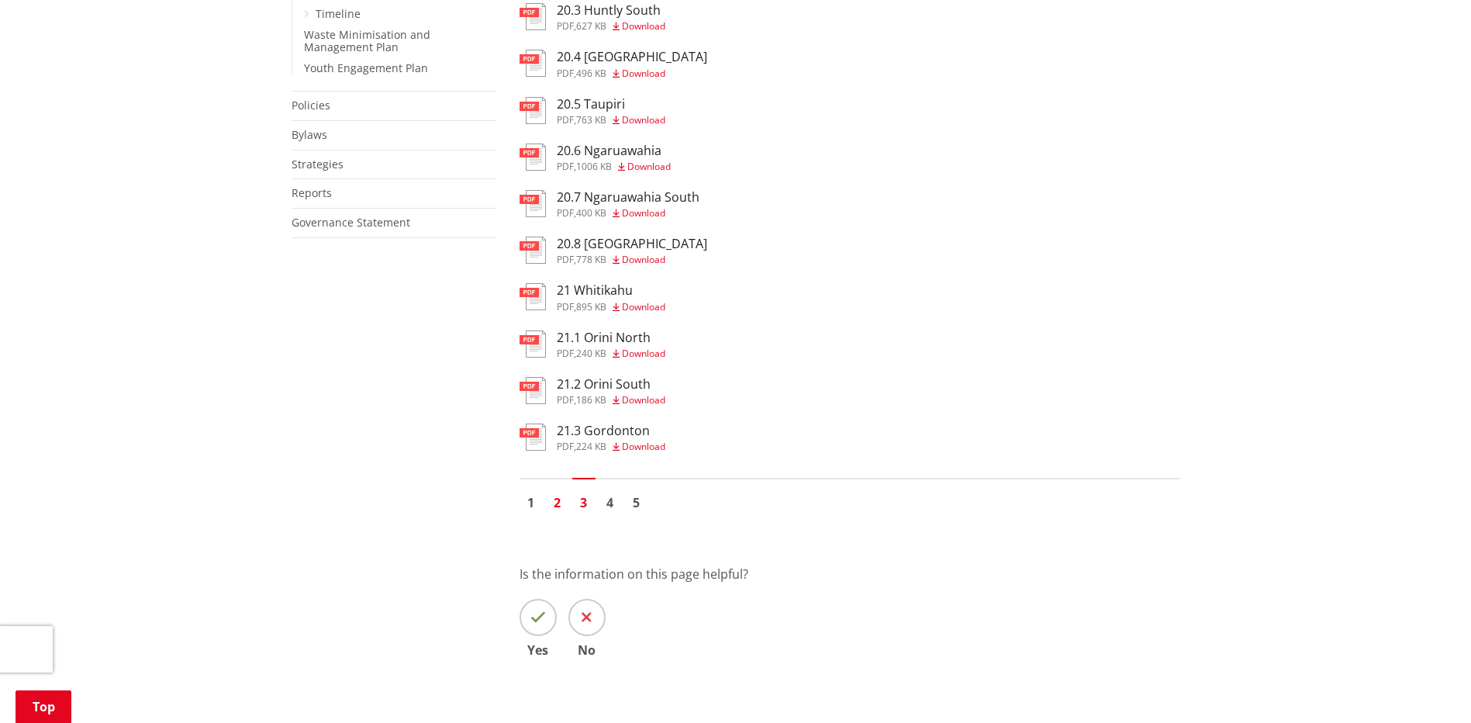
click at [558, 503] on link "2" at bounding box center [557, 502] width 23 height 23
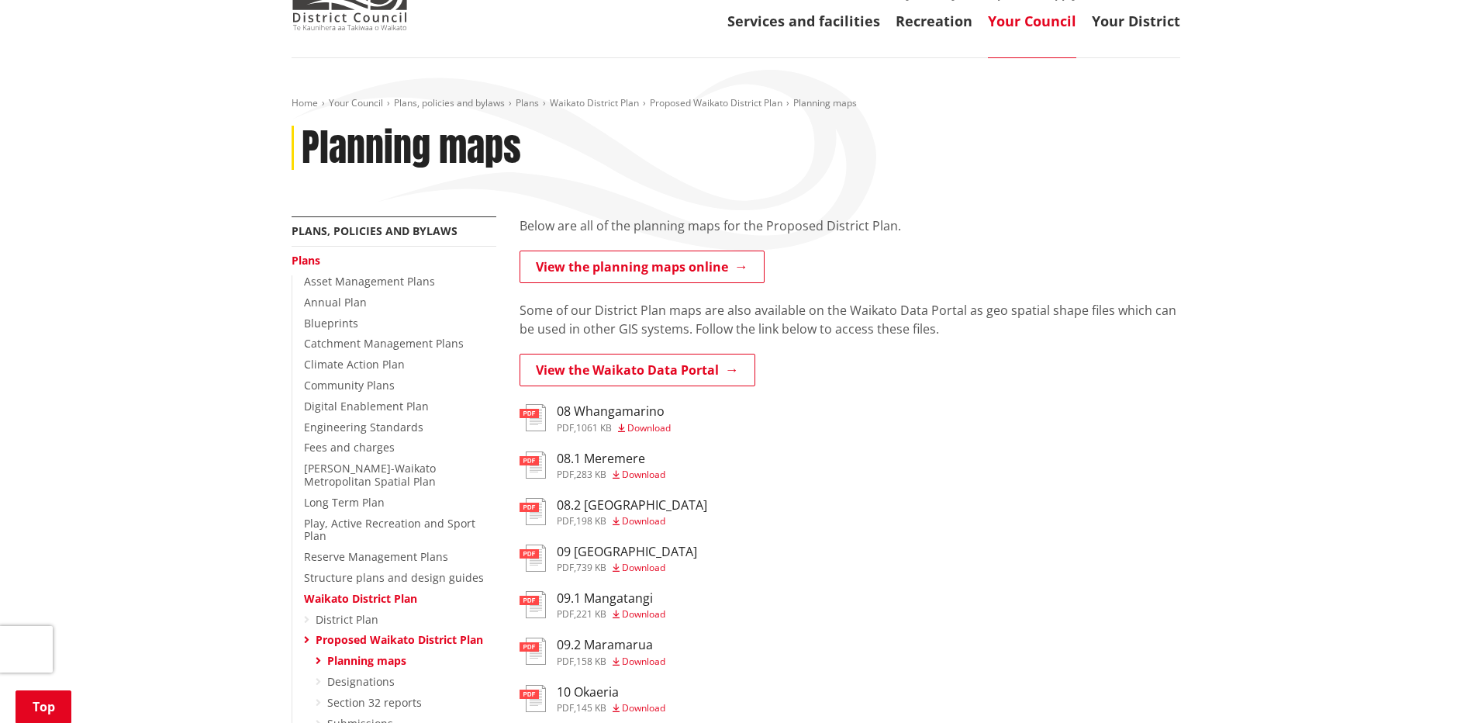
scroll to position [310, 0]
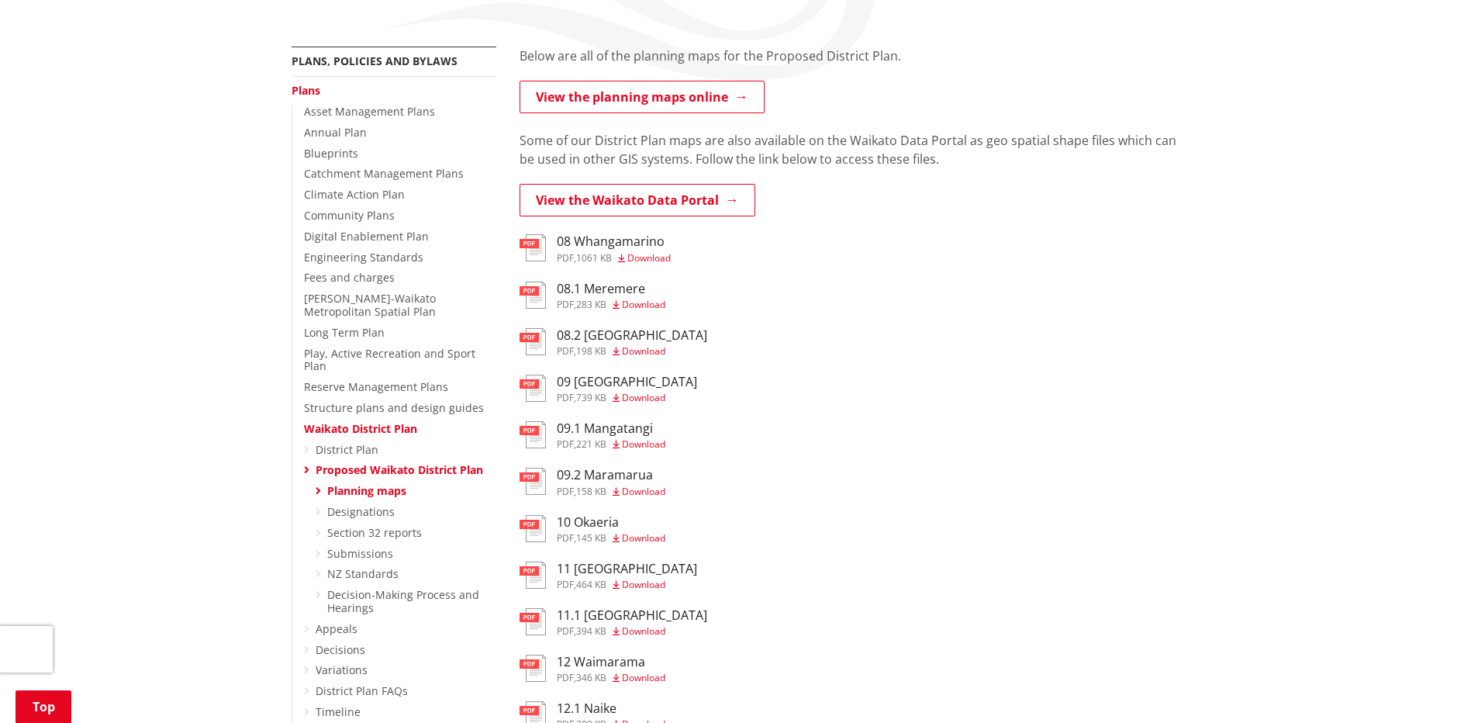
click at [369, 462] on link "Proposed Waikato District Plan" at bounding box center [399, 469] width 167 height 15
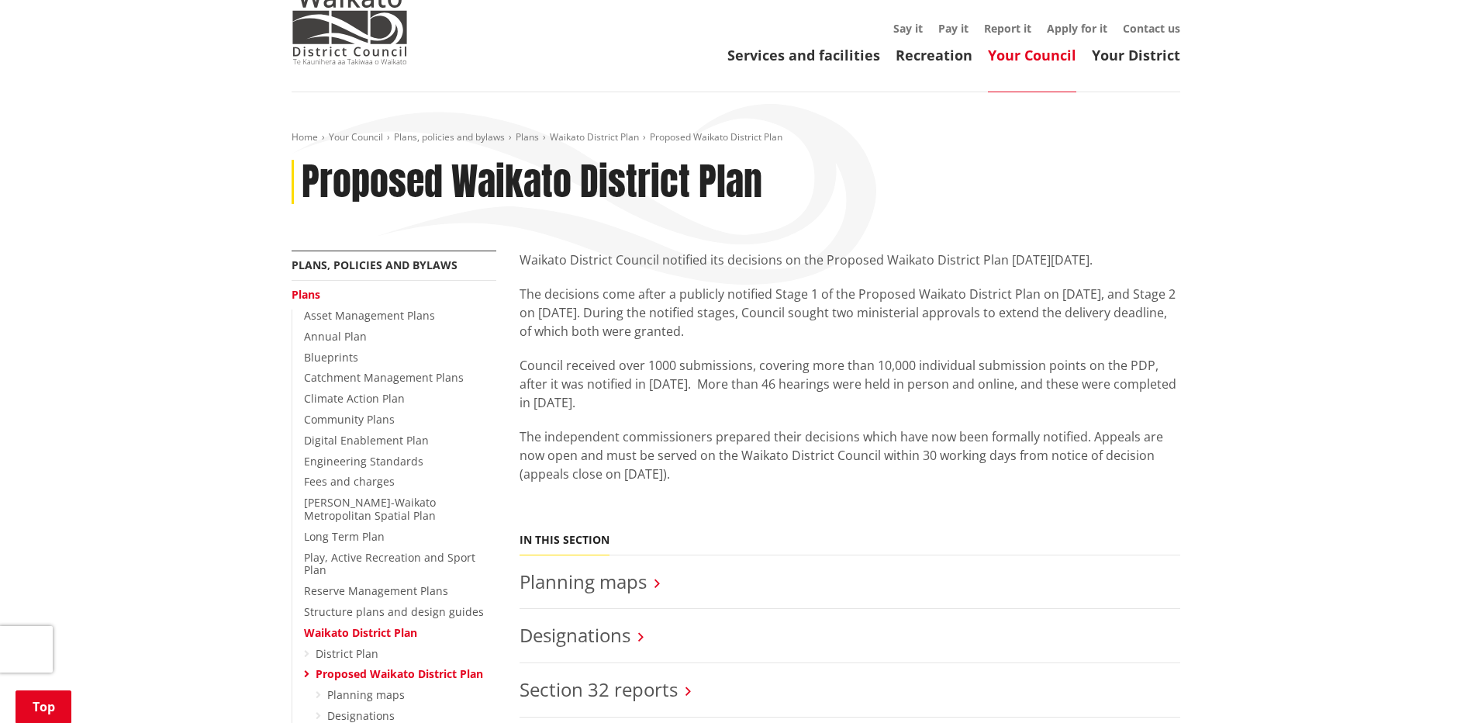
scroll to position [388, 0]
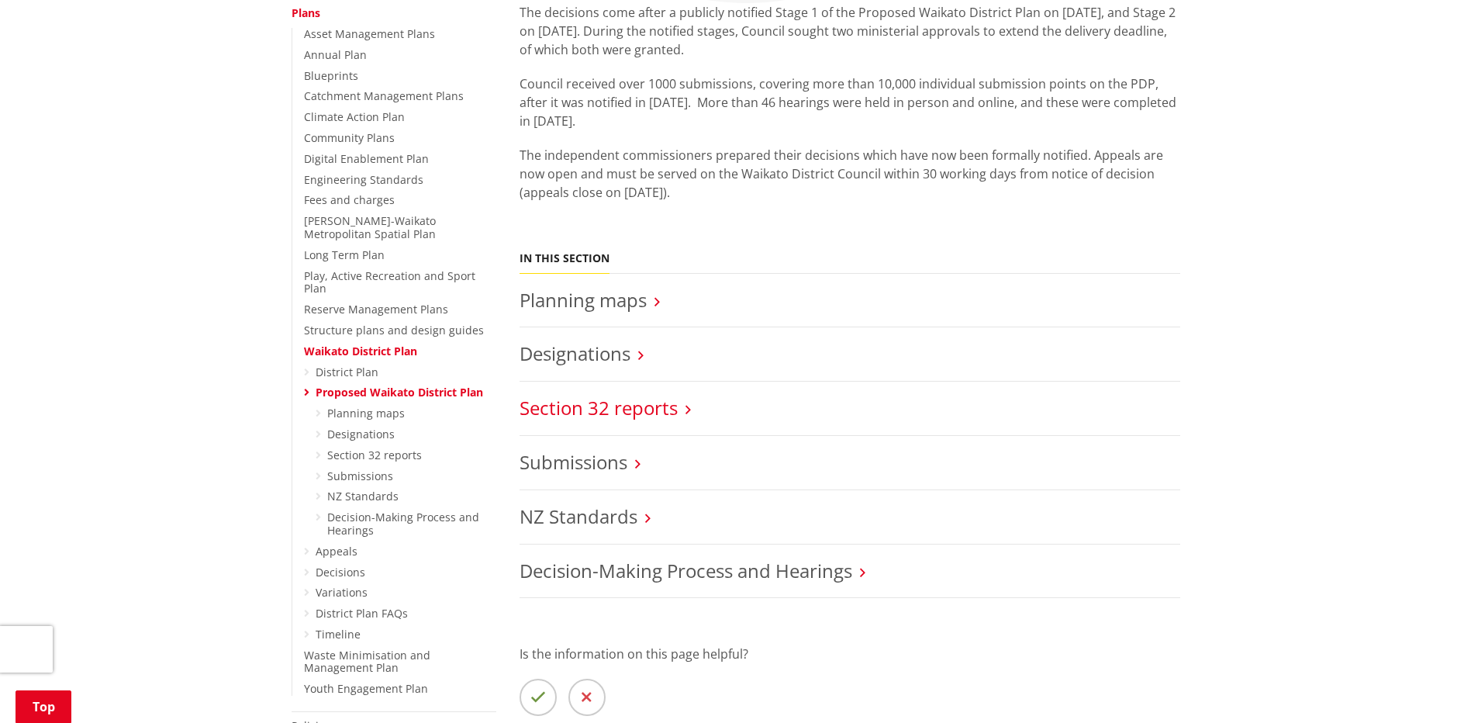
click at [637, 403] on link "Section 32 reports" at bounding box center [599, 408] width 158 height 26
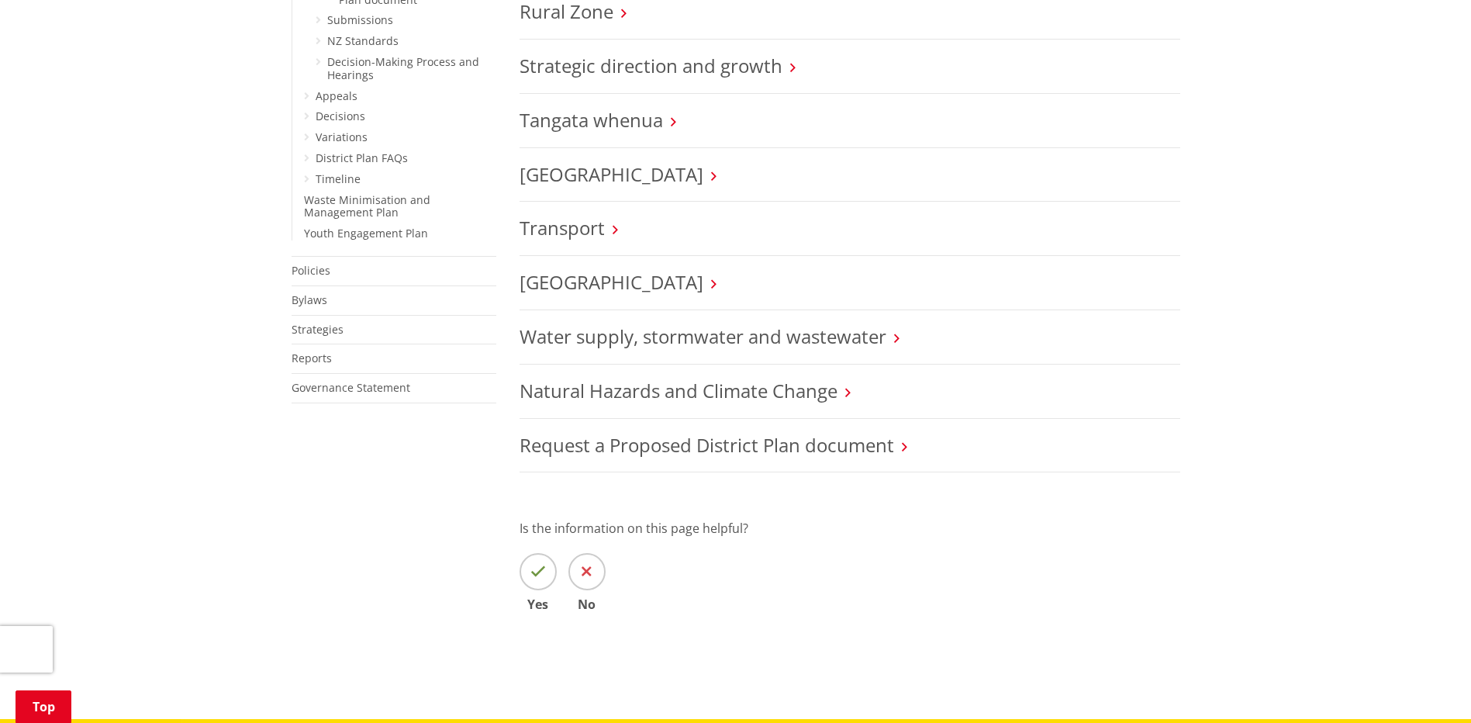
scroll to position [1551, 0]
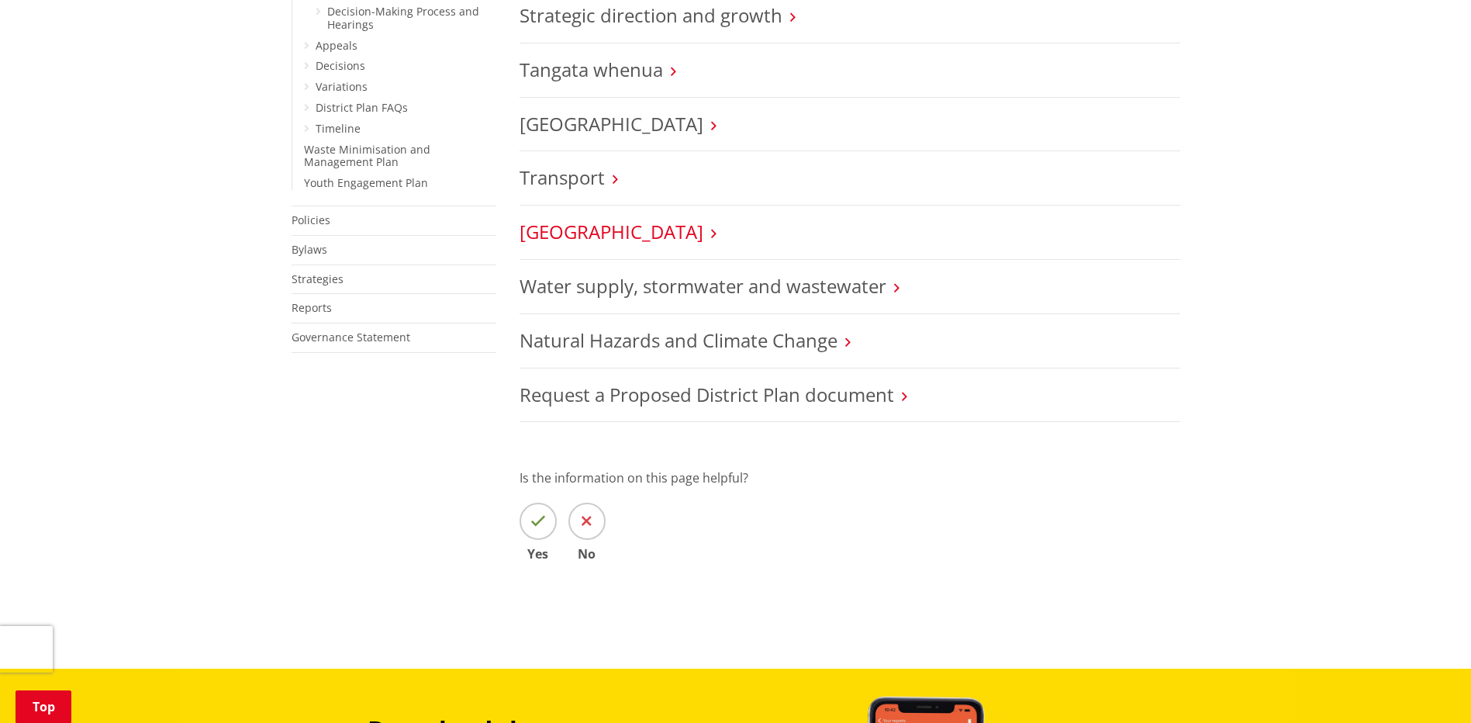
click at [577, 230] on link "Village Zone" at bounding box center [612, 232] width 184 height 26
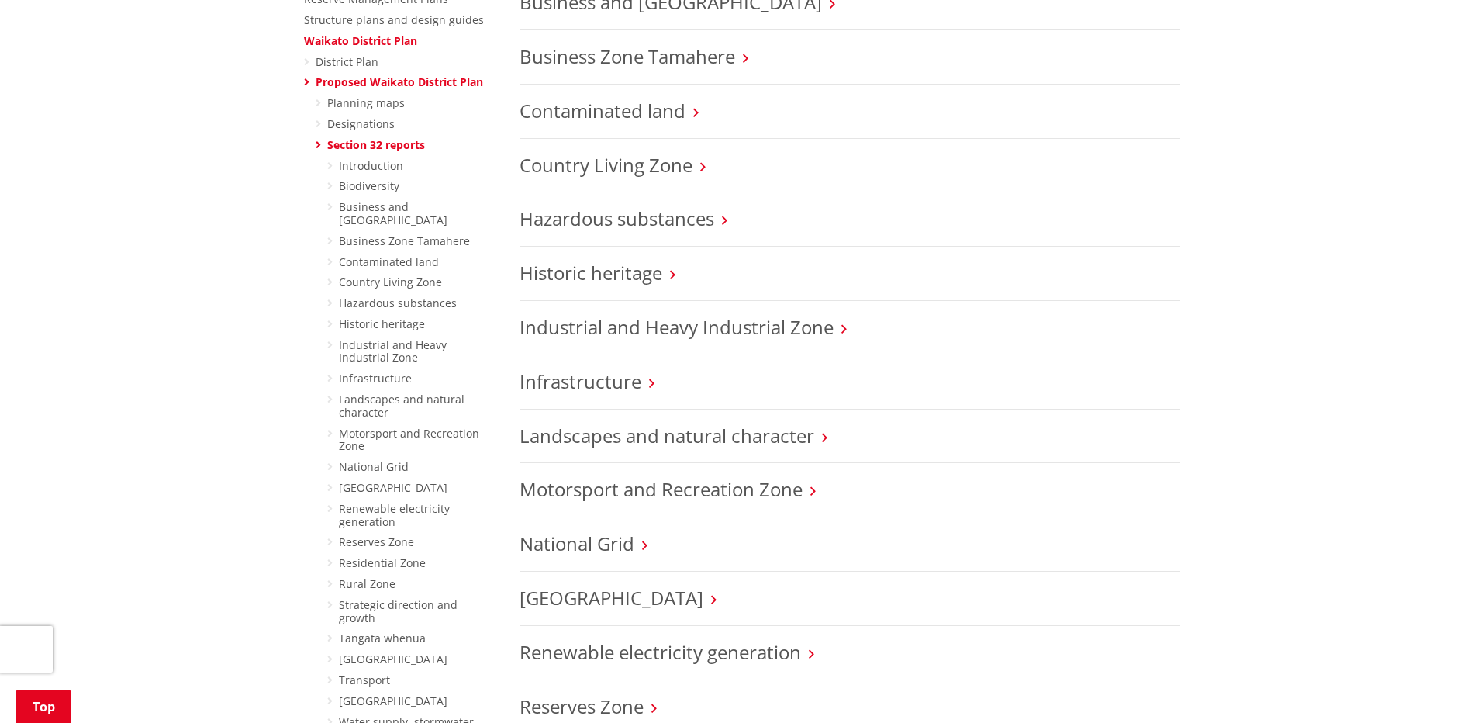
scroll to position [543, 0]
